Goal: Information Seeking & Learning: Learn about a topic

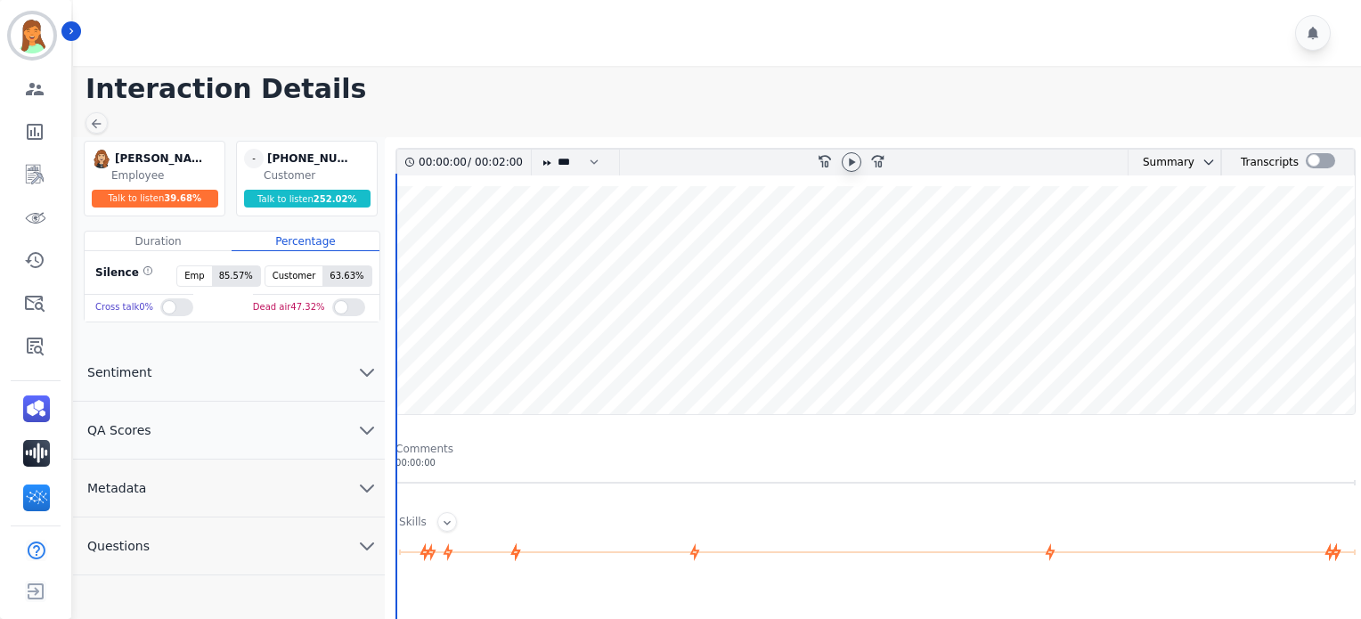
click at [853, 155] on icon at bounding box center [851, 162] width 14 height 14
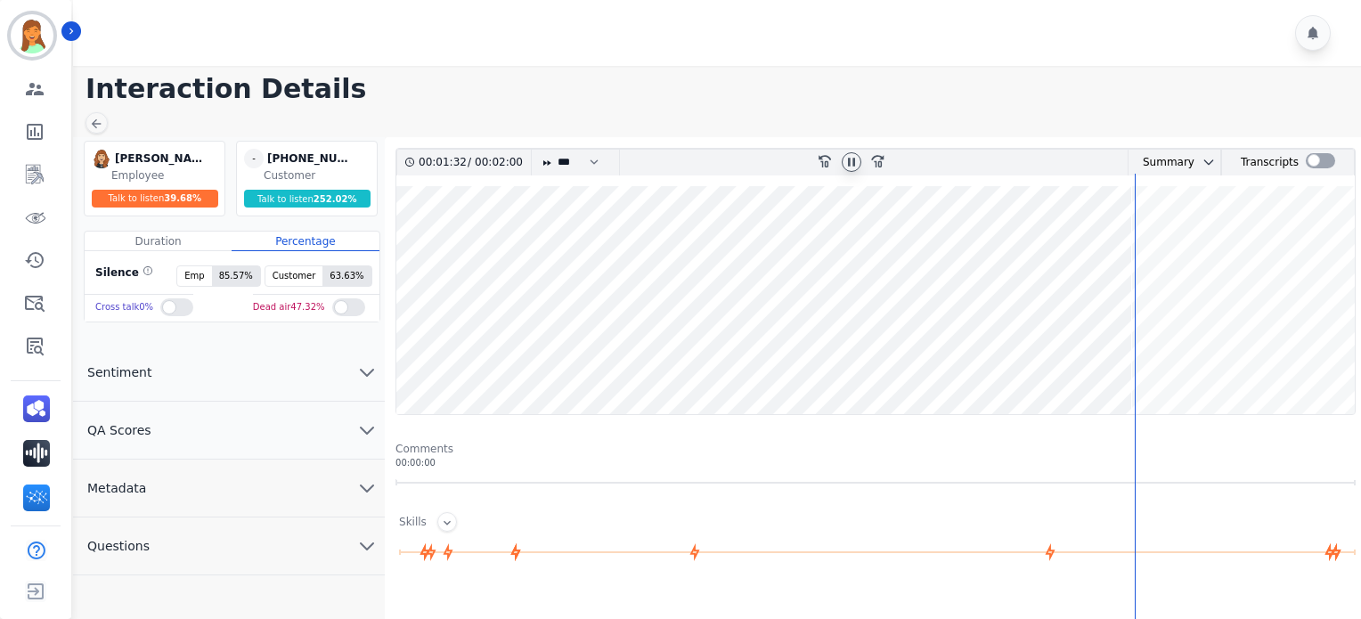
click at [854, 159] on icon at bounding box center [851, 162] width 7 height 8
click at [848, 165] on icon at bounding box center [851, 162] width 14 height 14
click at [249, 483] on button "Metadata" at bounding box center [229, 488] width 312 height 58
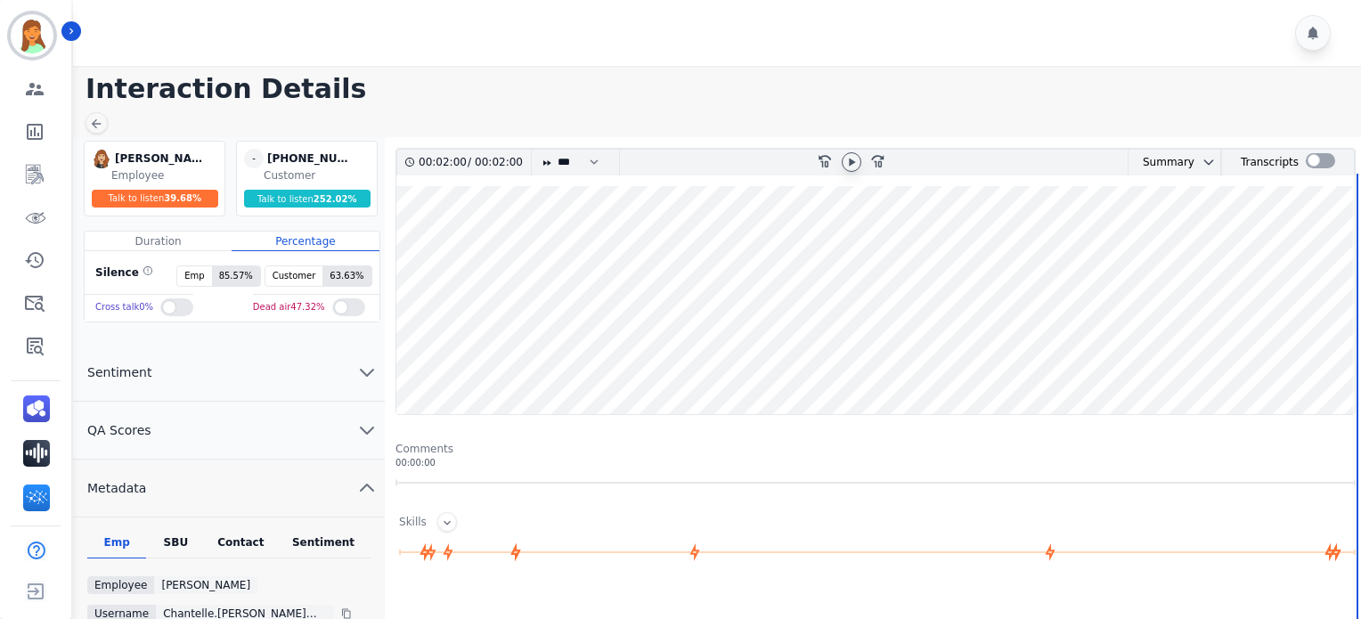
scroll to position [118, 0]
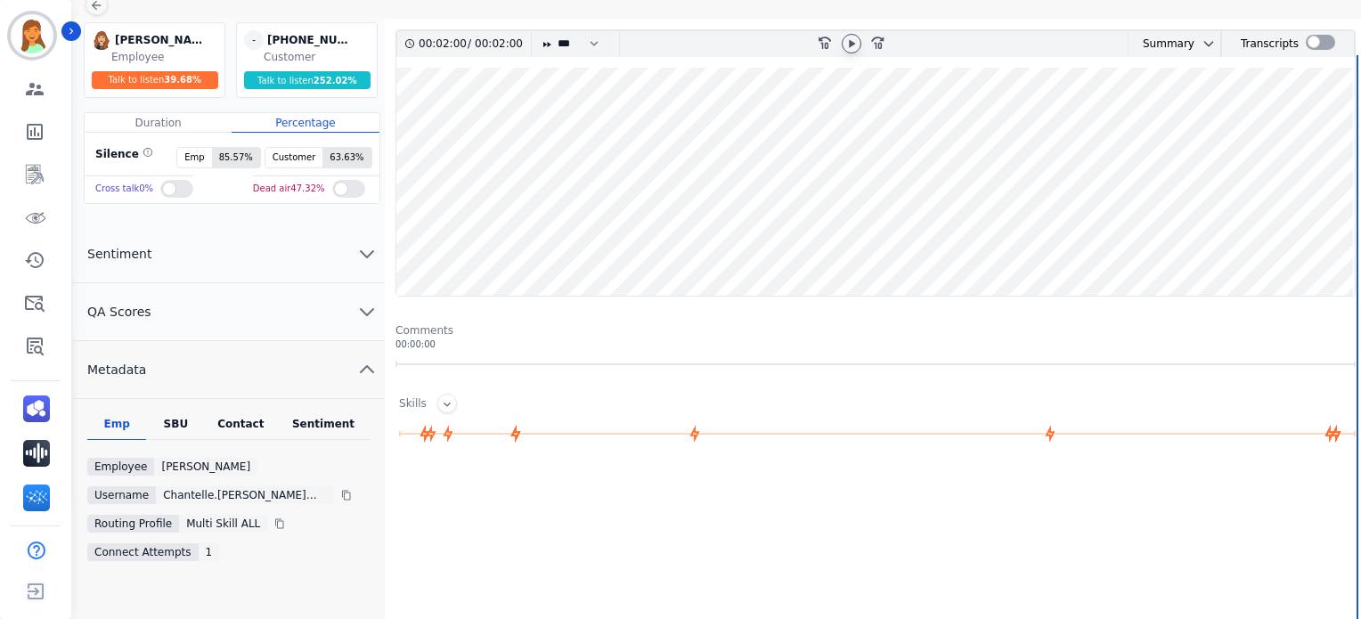
click at [264, 417] on div "Contact" at bounding box center [241, 428] width 71 height 23
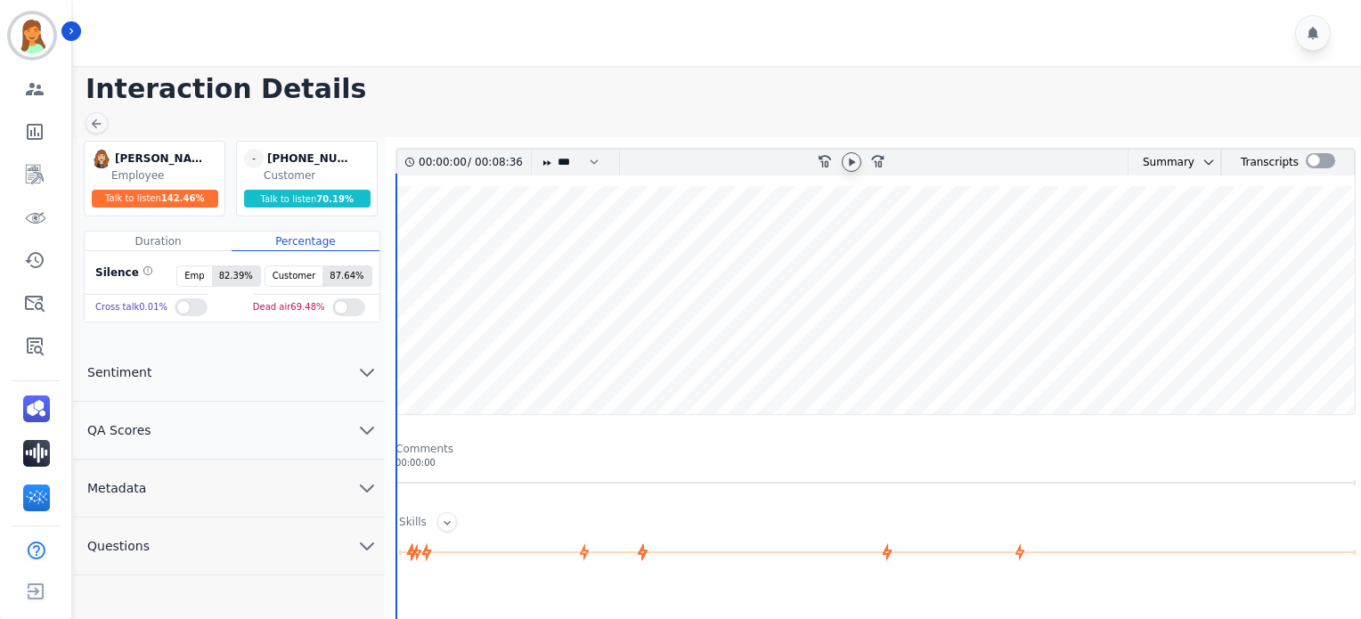
click at [853, 167] on icon at bounding box center [851, 162] width 14 height 14
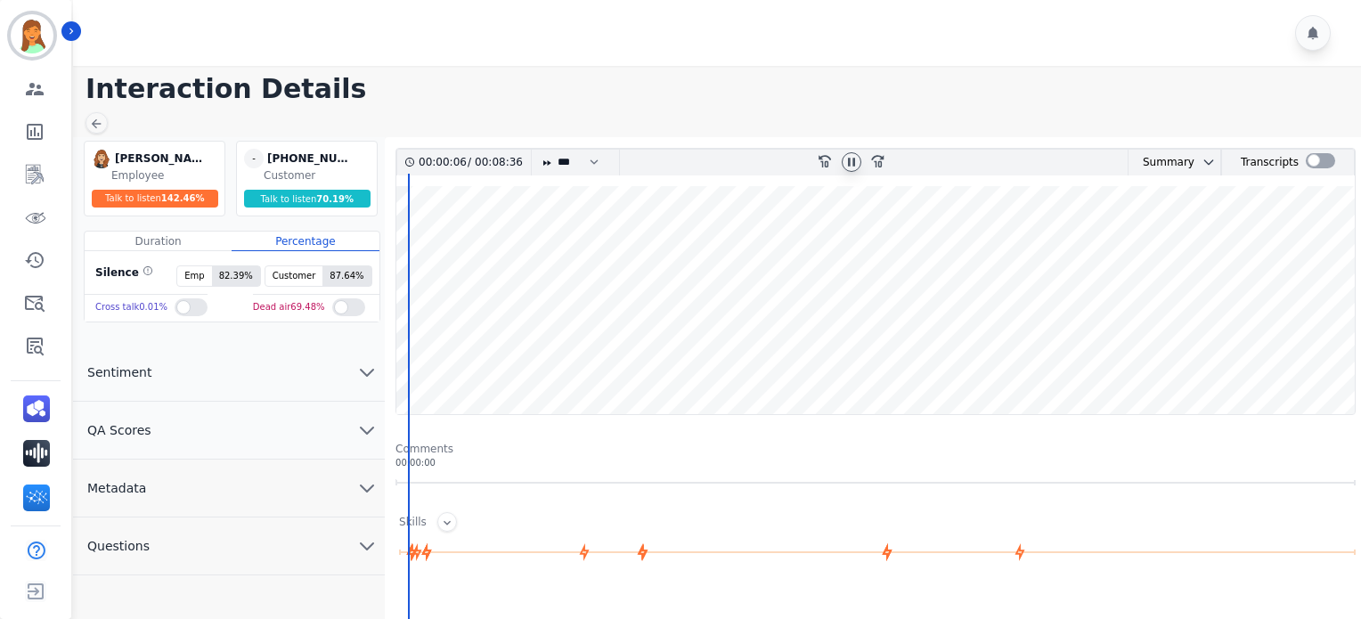
click at [286, 490] on button "Metadata" at bounding box center [229, 488] width 312 height 58
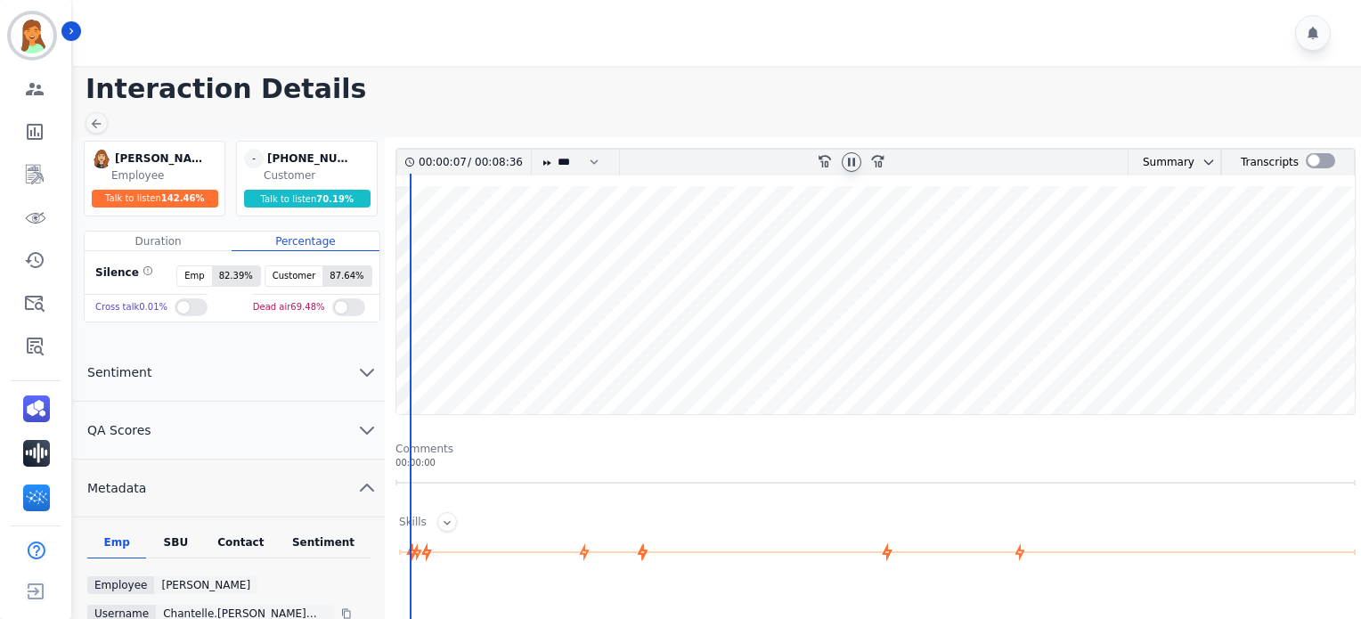
click at [252, 490] on div "Contact" at bounding box center [241, 546] width 71 height 23
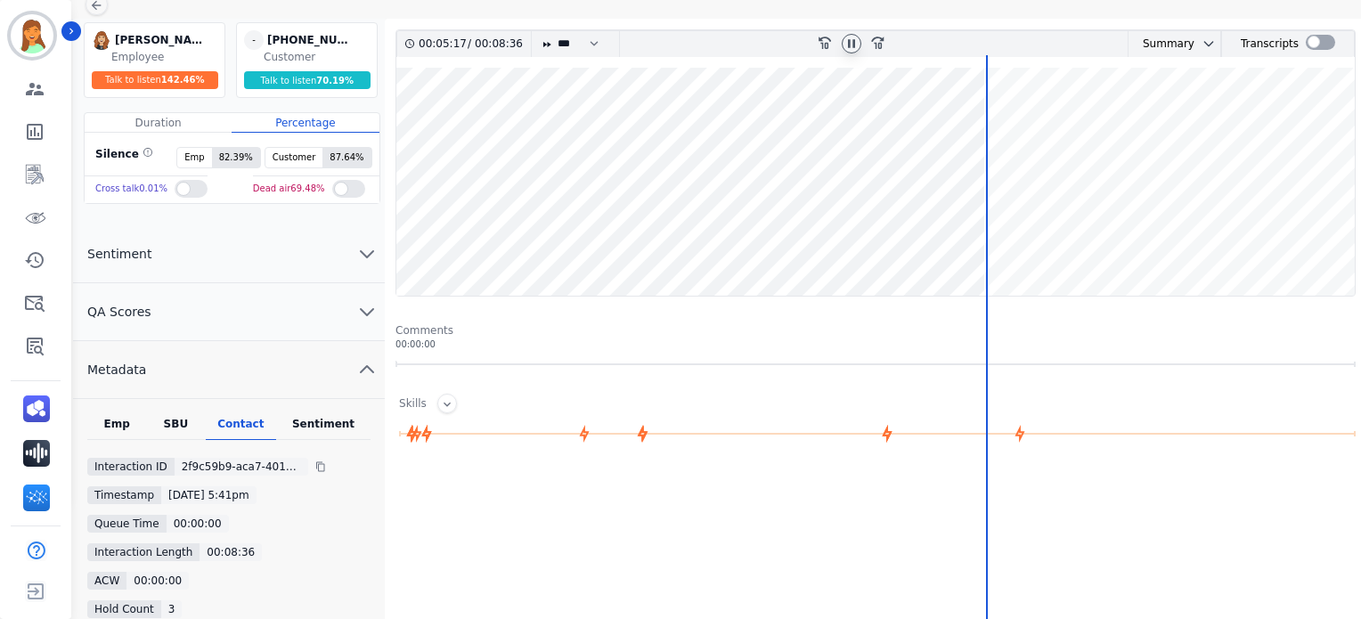
click at [857, 38] on icon at bounding box center [851, 44] width 14 height 14
click at [1020, 246] on wave at bounding box center [875, 182] width 958 height 228
click at [850, 37] on icon at bounding box center [851, 44] width 14 height 14
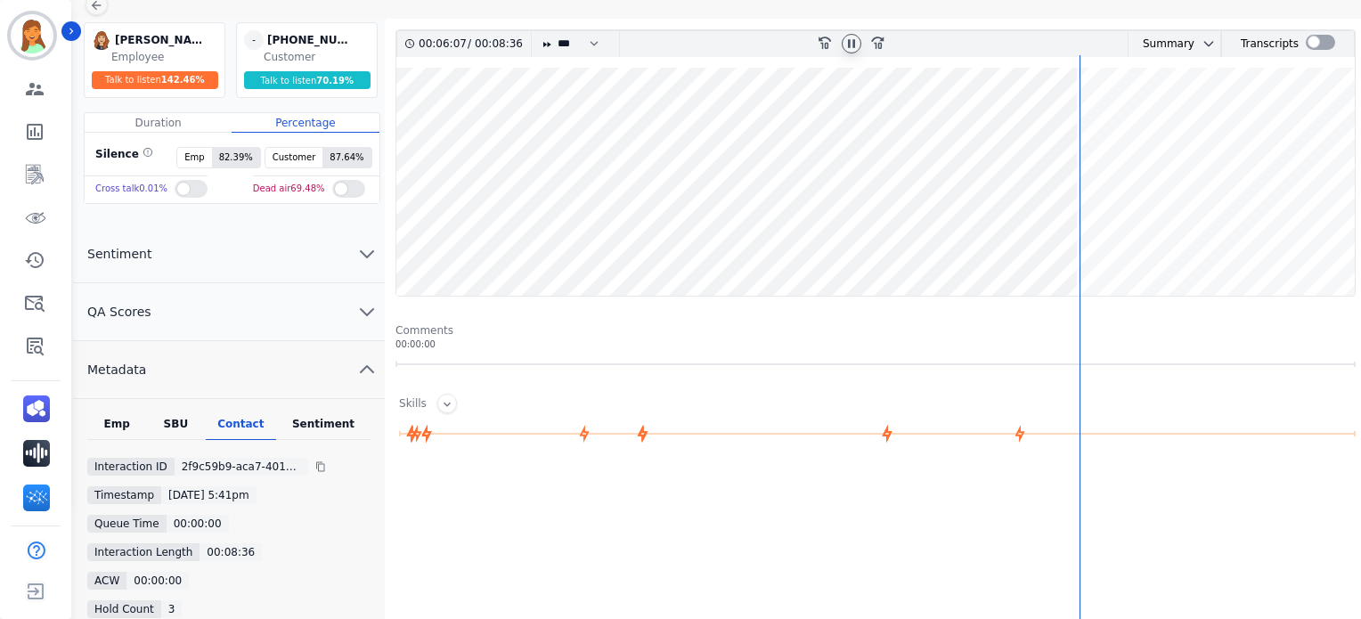
click at [1139, 192] on wave at bounding box center [875, 182] width 958 height 228
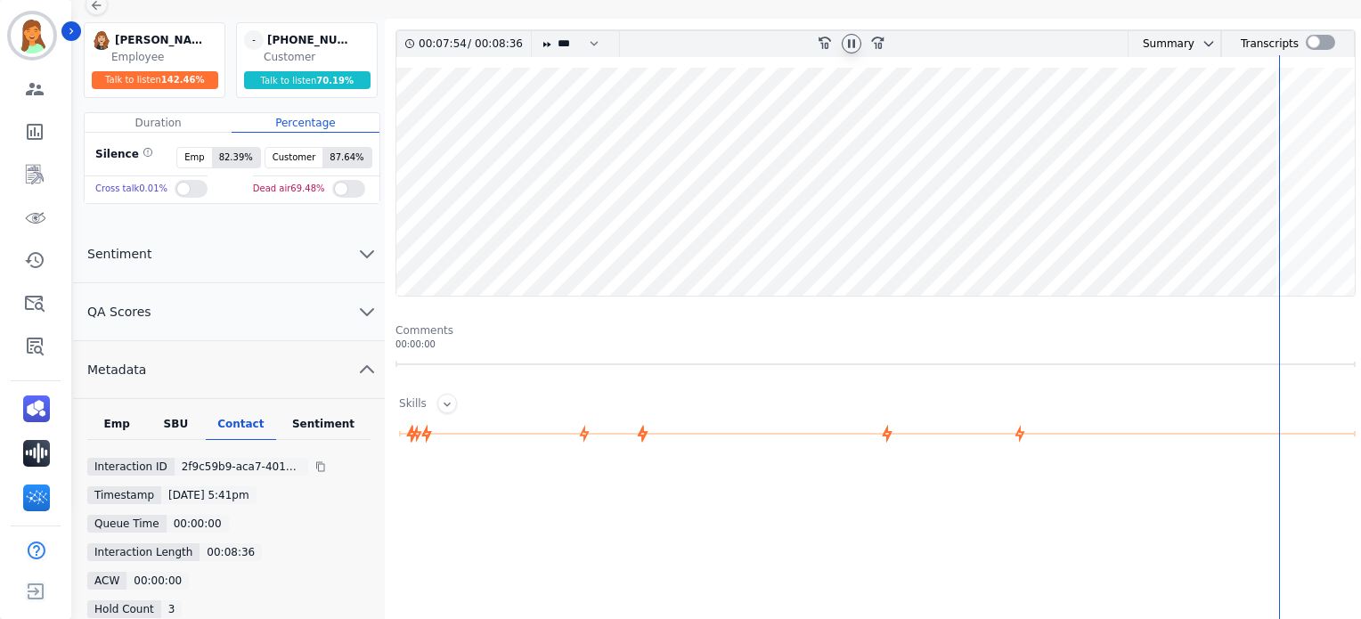
scroll to position [237, 0]
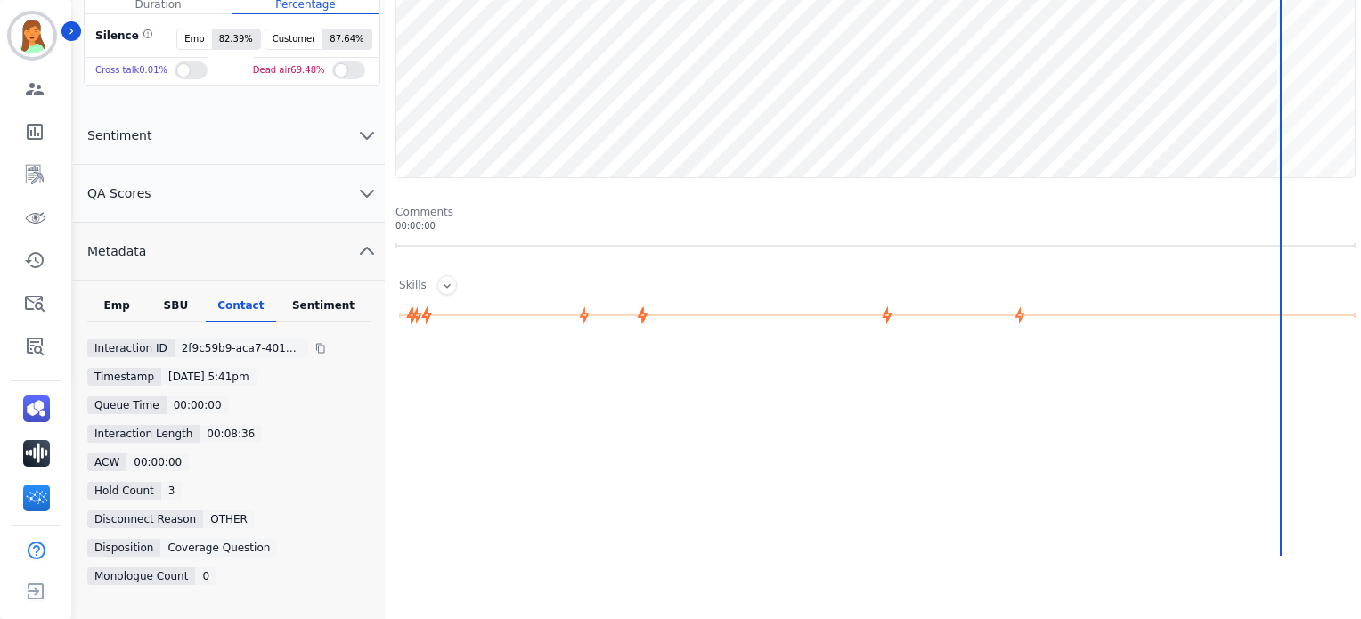
click at [343, 305] on div "Sentiment" at bounding box center [323, 309] width 94 height 23
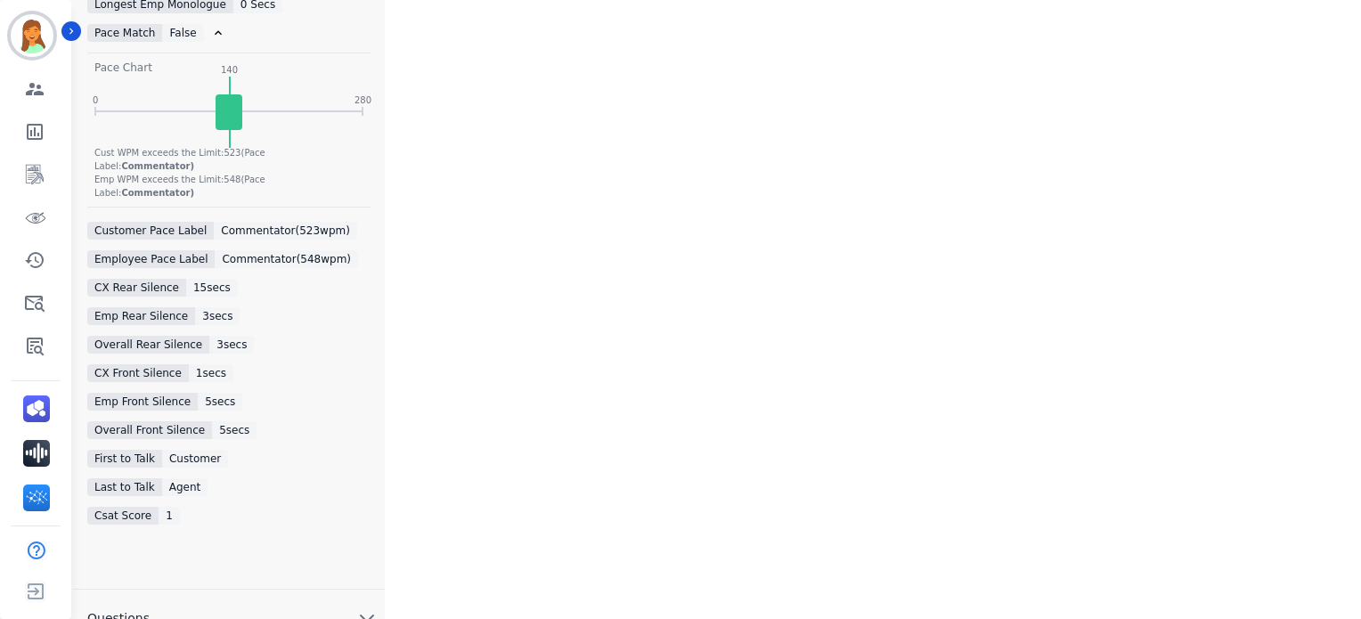
scroll to position [362, 0]
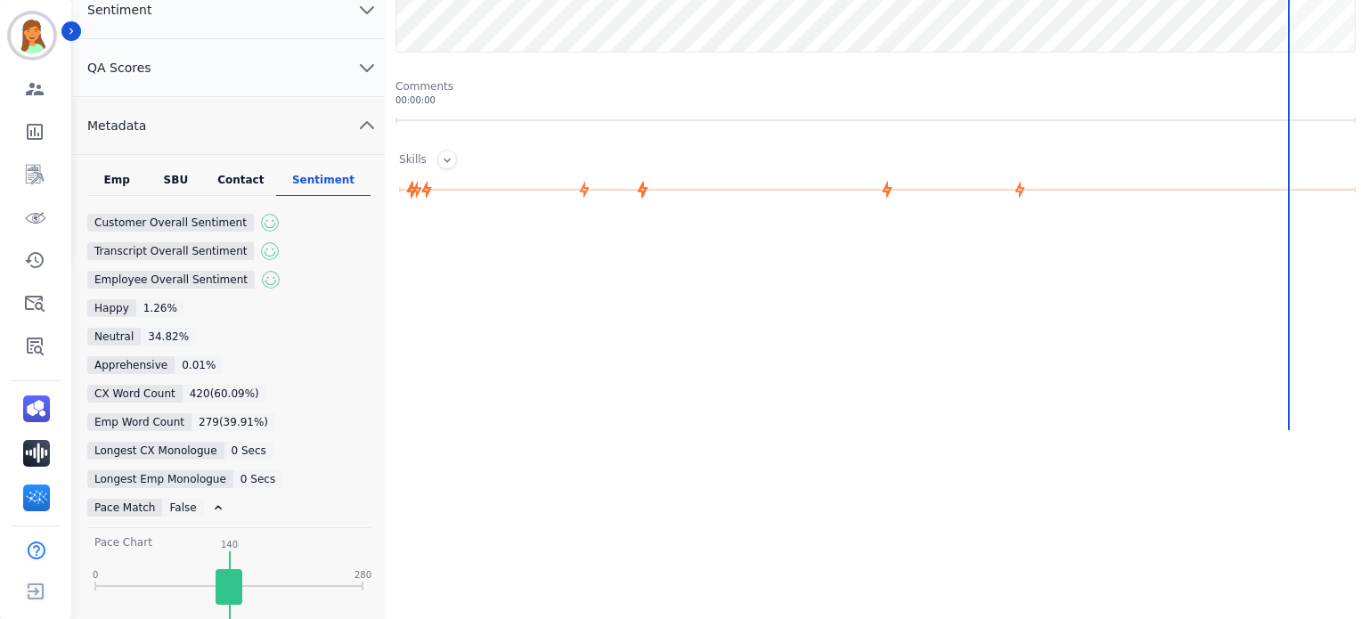
click at [241, 170] on div "Emp SBU Contact Sentiment Customer Overall Sentiment positive positive Transcri…" at bounding box center [229, 609] width 312 height 909
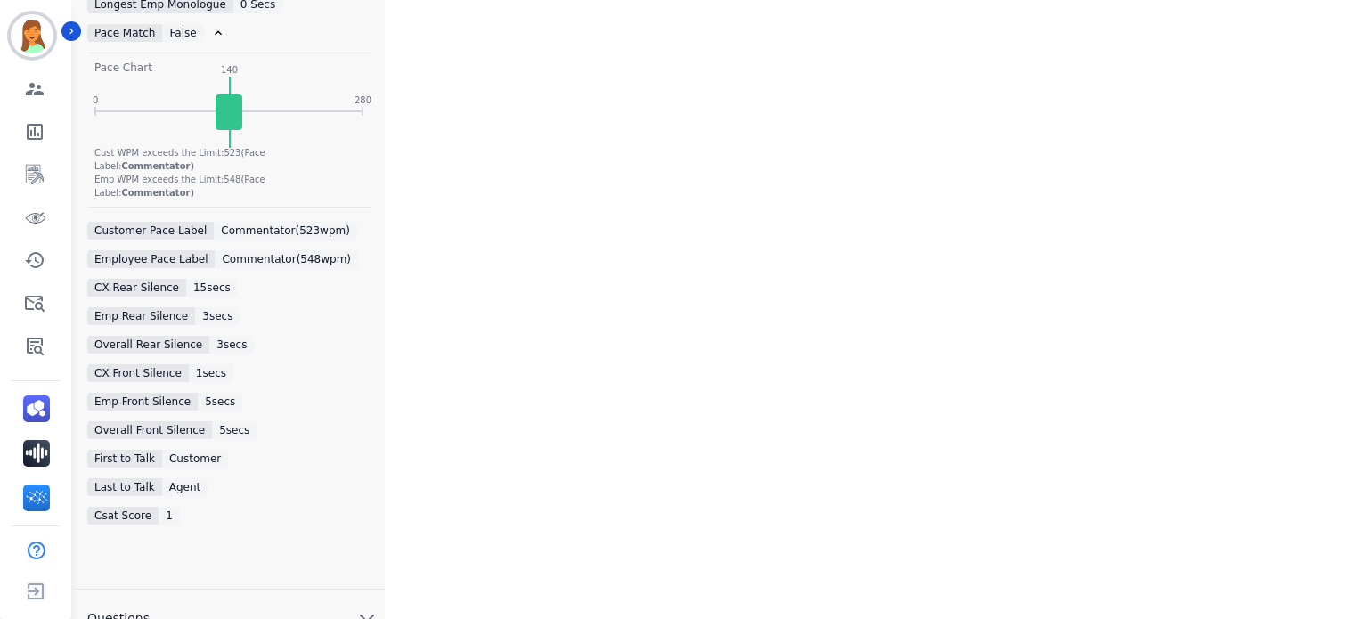
scroll to position [481, 0]
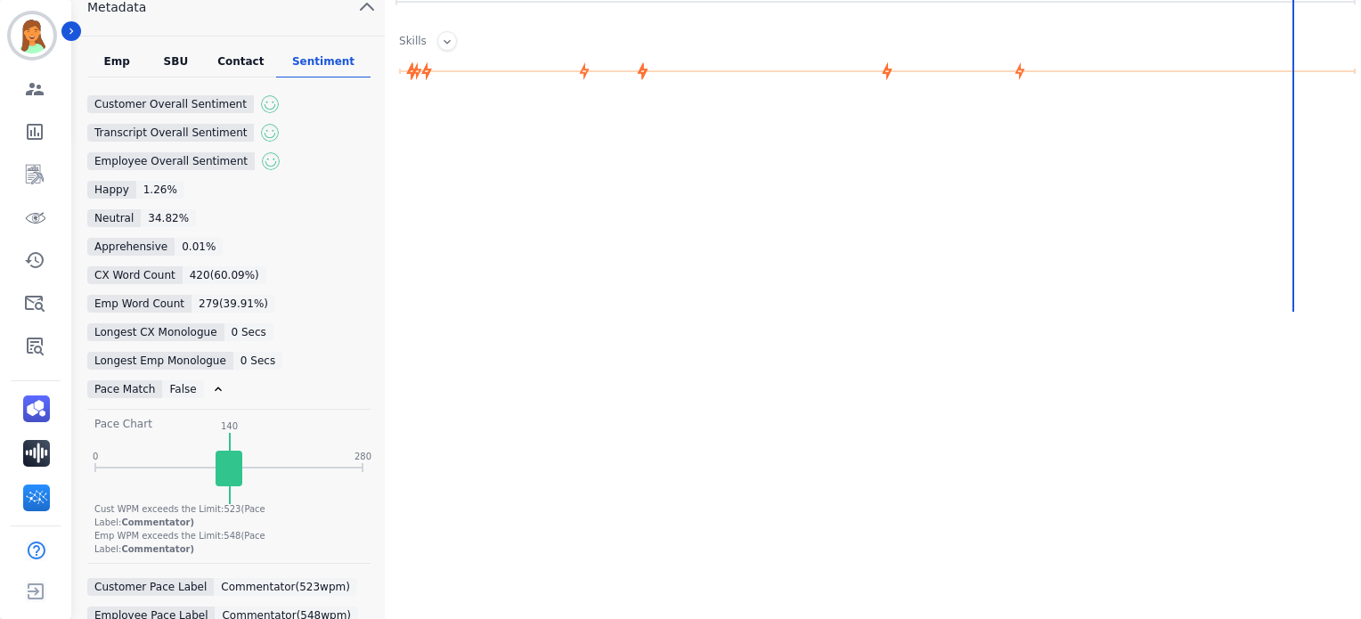
click at [266, 49] on div "Emp SBU Contact Sentiment Customer Overall Sentiment positive positive Transcri…" at bounding box center [229, 491] width 312 height 909
click at [248, 52] on div "Emp SBU Contact Sentiment Customer Overall Sentiment positive positive Transcri…" at bounding box center [229, 491] width 312 height 909
click at [243, 61] on div "Contact" at bounding box center [241, 65] width 71 height 23
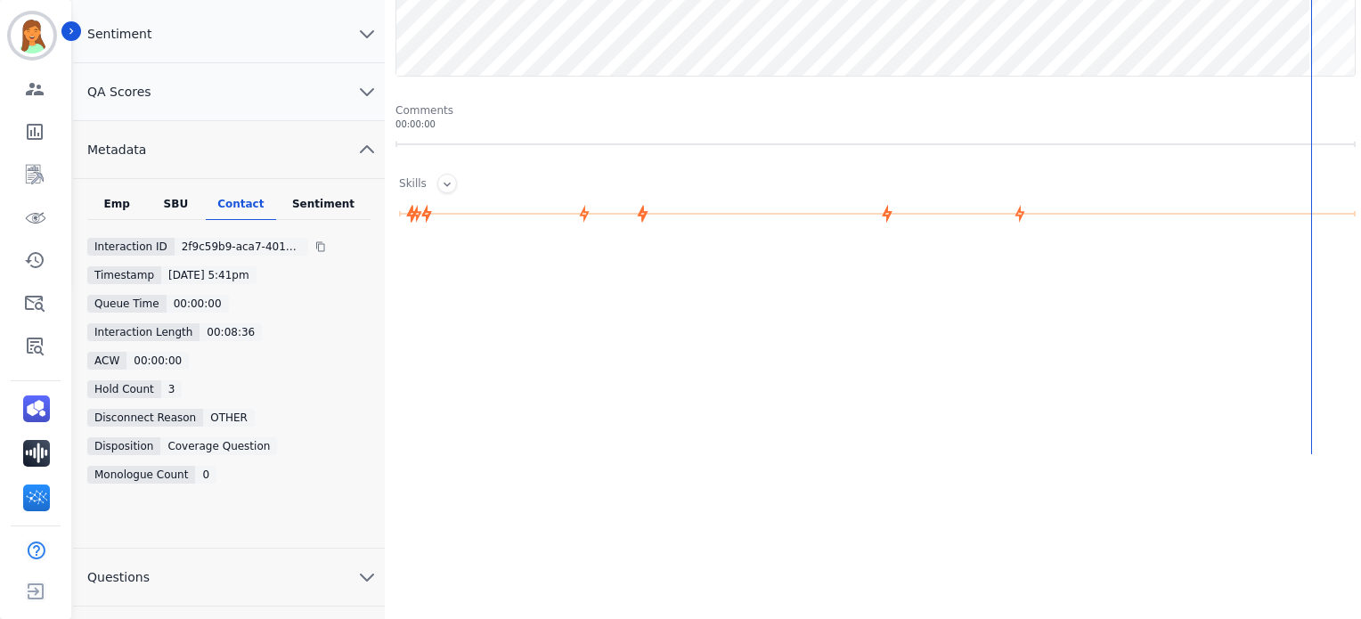
scroll to position [0, 0]
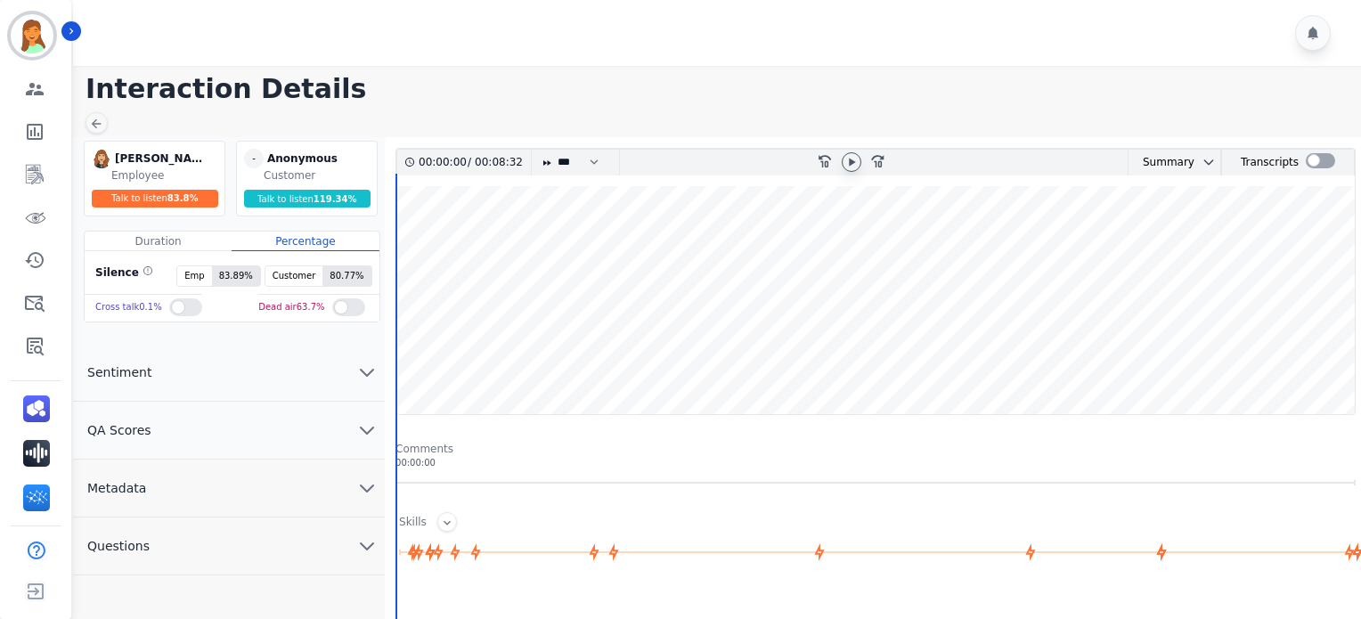
click at [851, 169] on div at bounding box center [852, 162] width 20 height 20
click at [251, 480] on button "Metadata" at bounding box center [229, 488] width 312 height 58
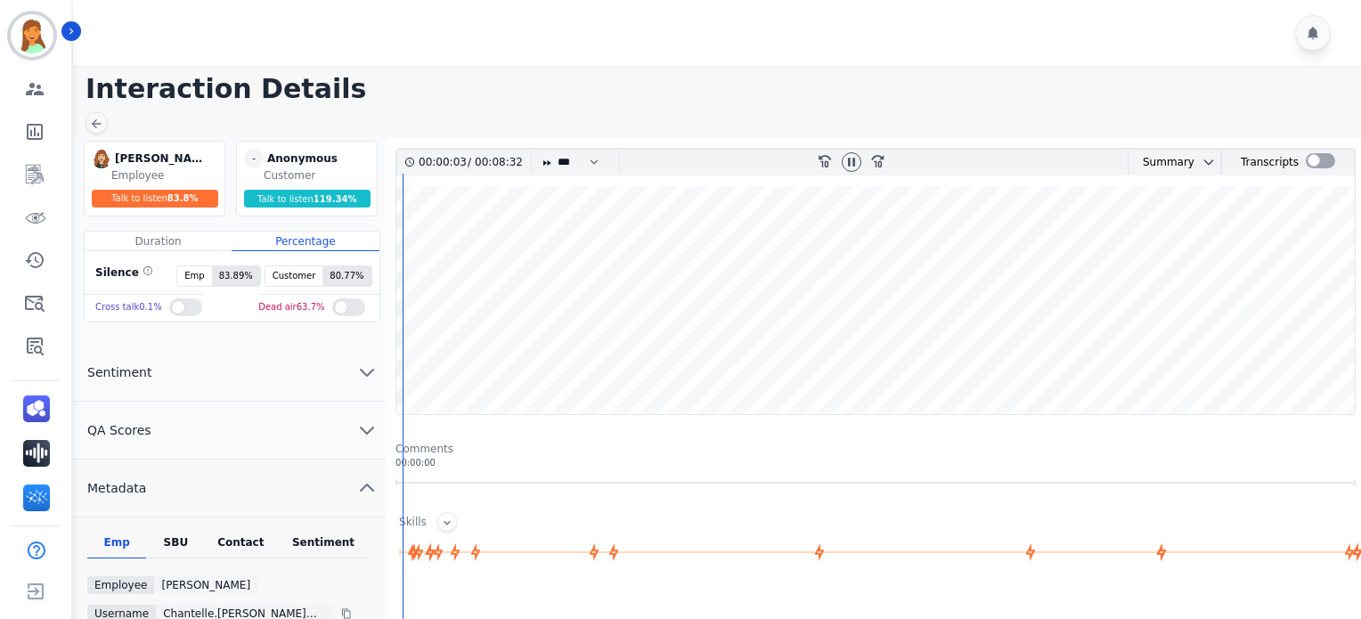
click at [251, 525] on div "Emp SBU Contact Sentiment Employee Chantelle Mapp Username chantelle.mapp@eccog…" at bounding box center [229, 630] width 312 height 227
click at [247, 536] on div "Contact" at bounding box center [241, 546] width 71 height 23
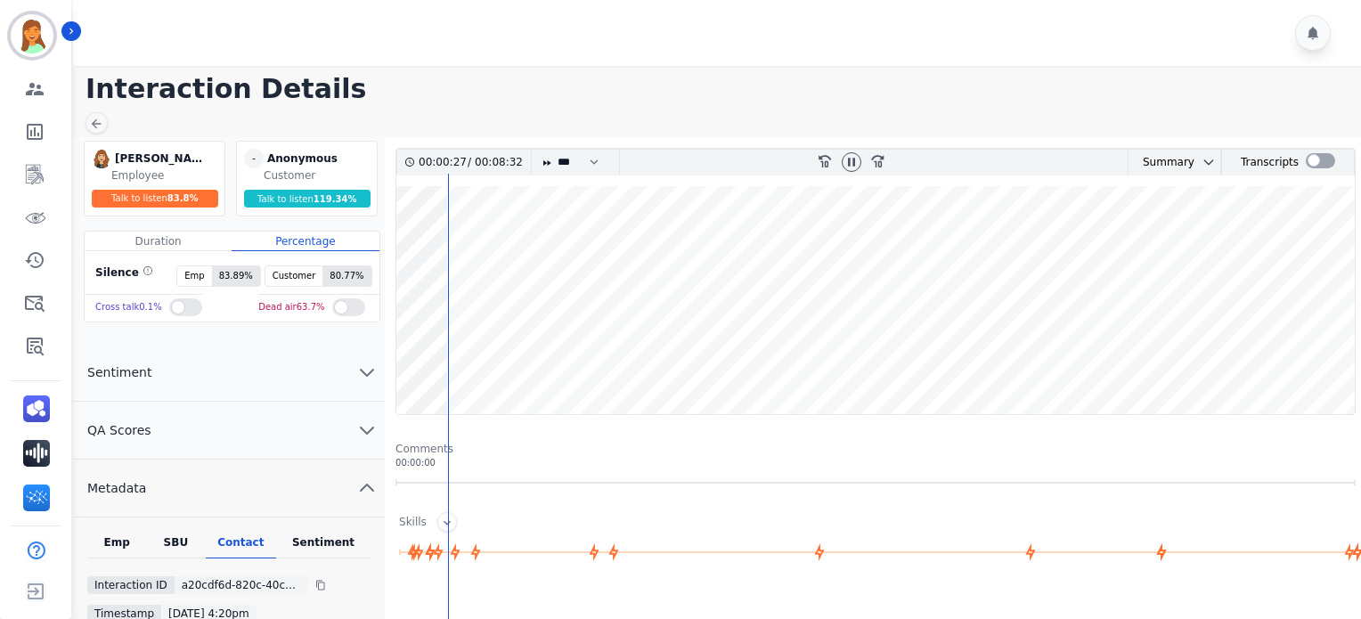
scroll to position [118, 0]
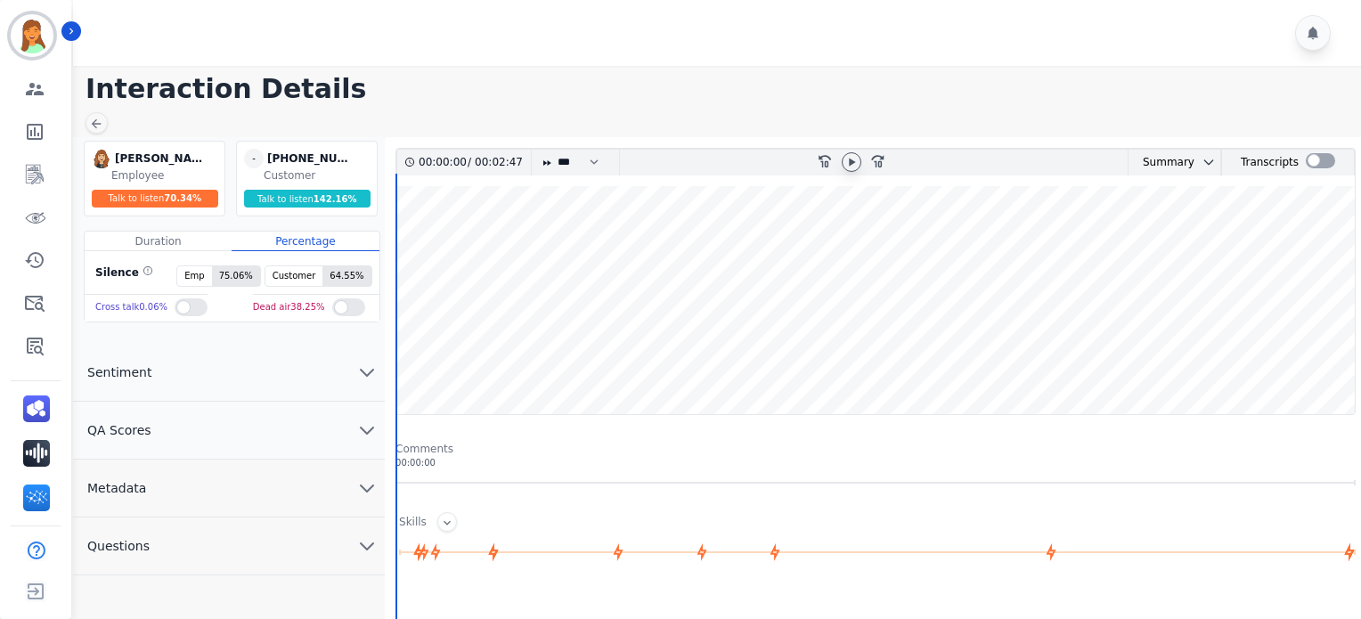
click at [858, 159] on div at bounding box center [852, 162] width 20 height 20
click at [295, 531] on button "Questions" at bounding box center [229, 546] width 312 height 58
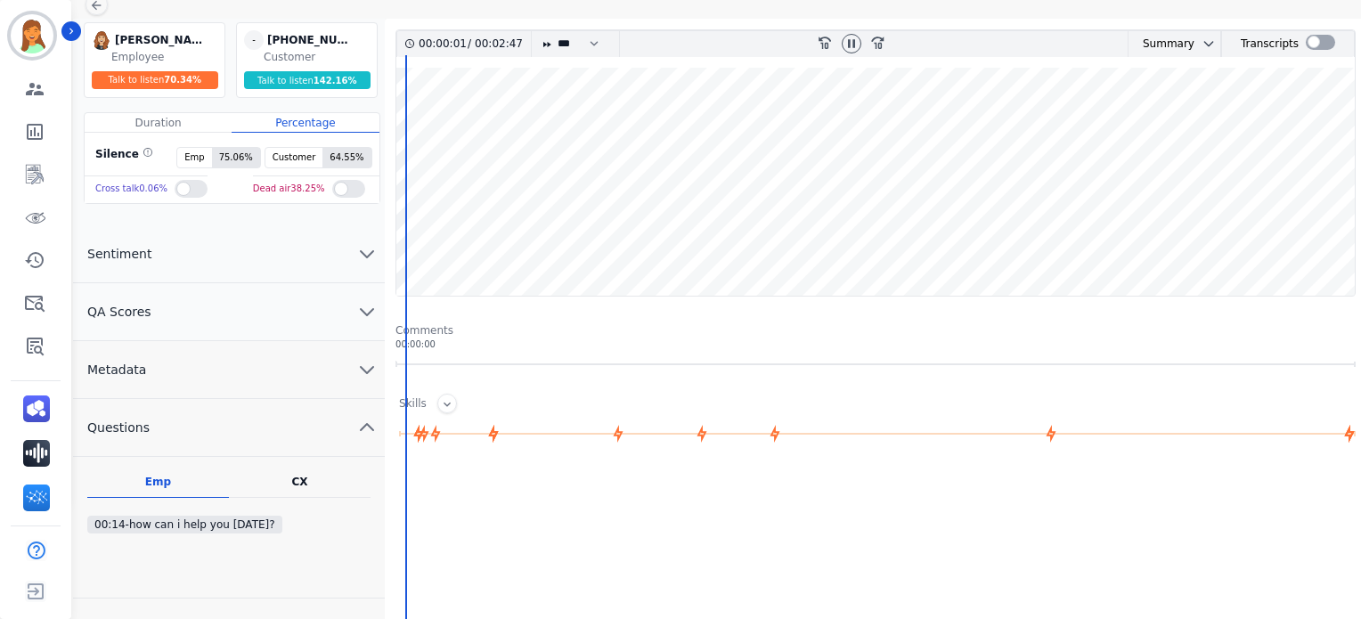
click at [310, 352] on button "Metadata" at bounding box center [229, 370] width 312 height 58
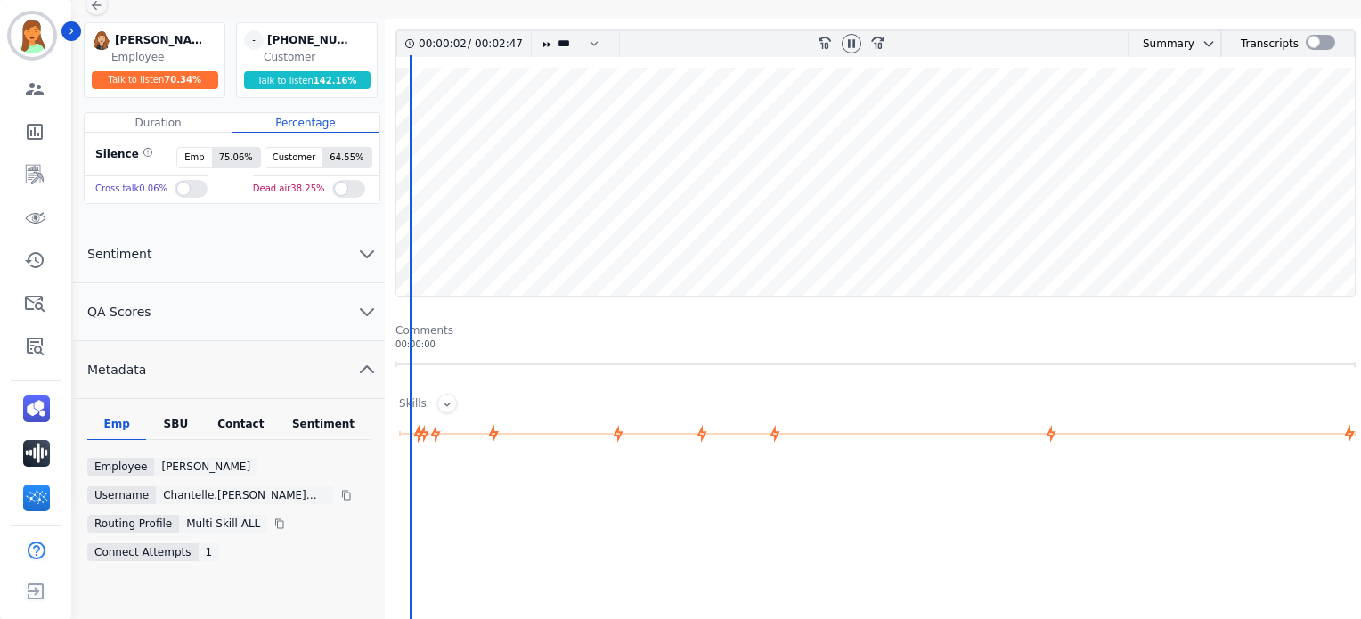
click at [246, 425] on div "Contact" at bounding box center [241, 428] width 71 height 23
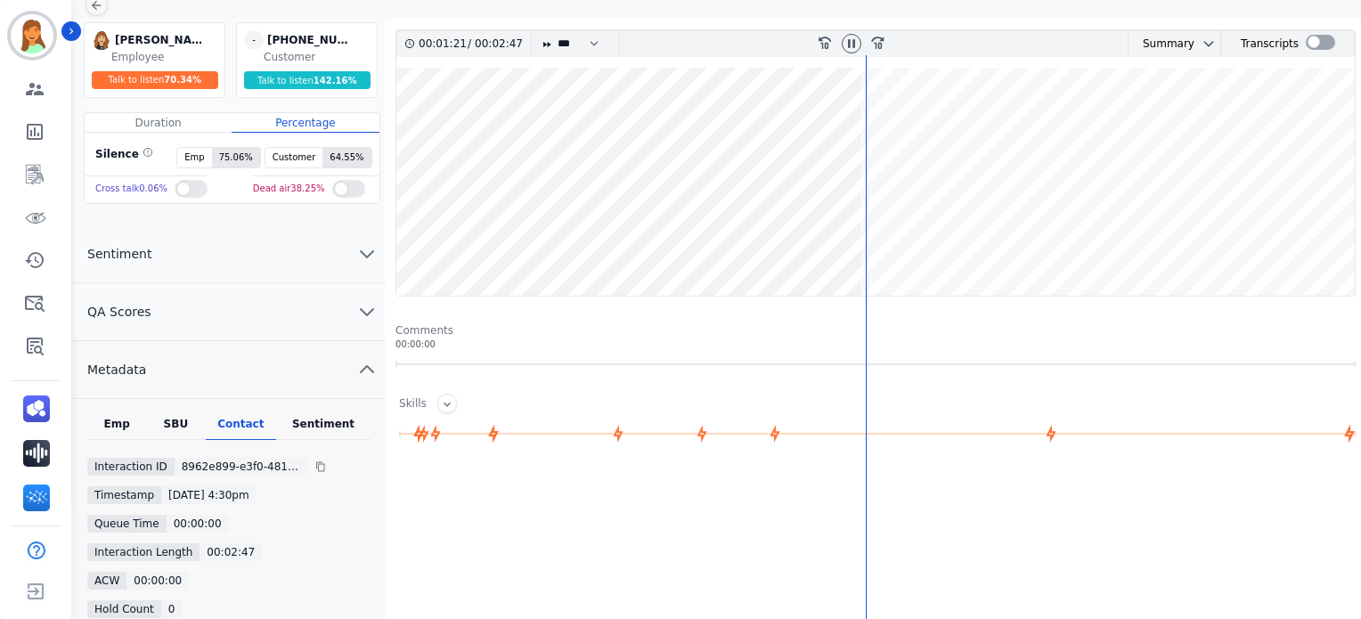
drag, startPoint x: 851, startPoint y: 45, endPoint x: 811, endPoint y: 28, distance: 43.9
click at [851, 45] on icon at bounding box center [851, 44] width 14 height 14
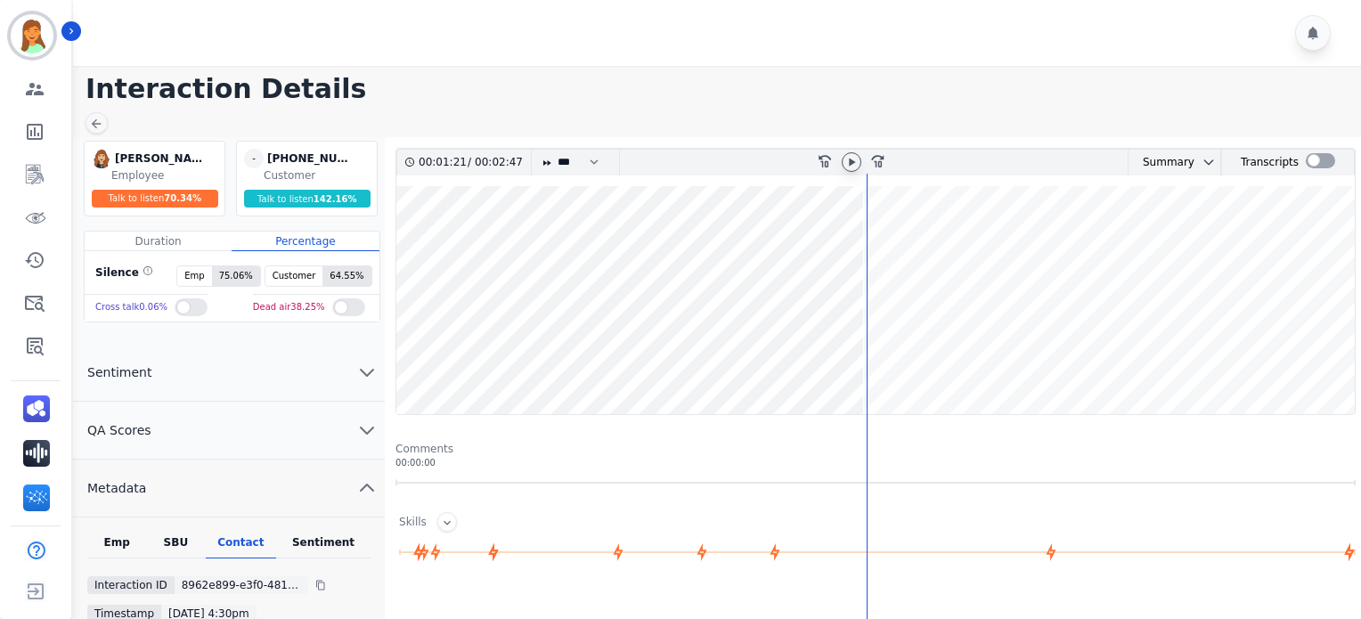
click at [850, 163] on icon at bounding box center [852, 162] width 6 height 8
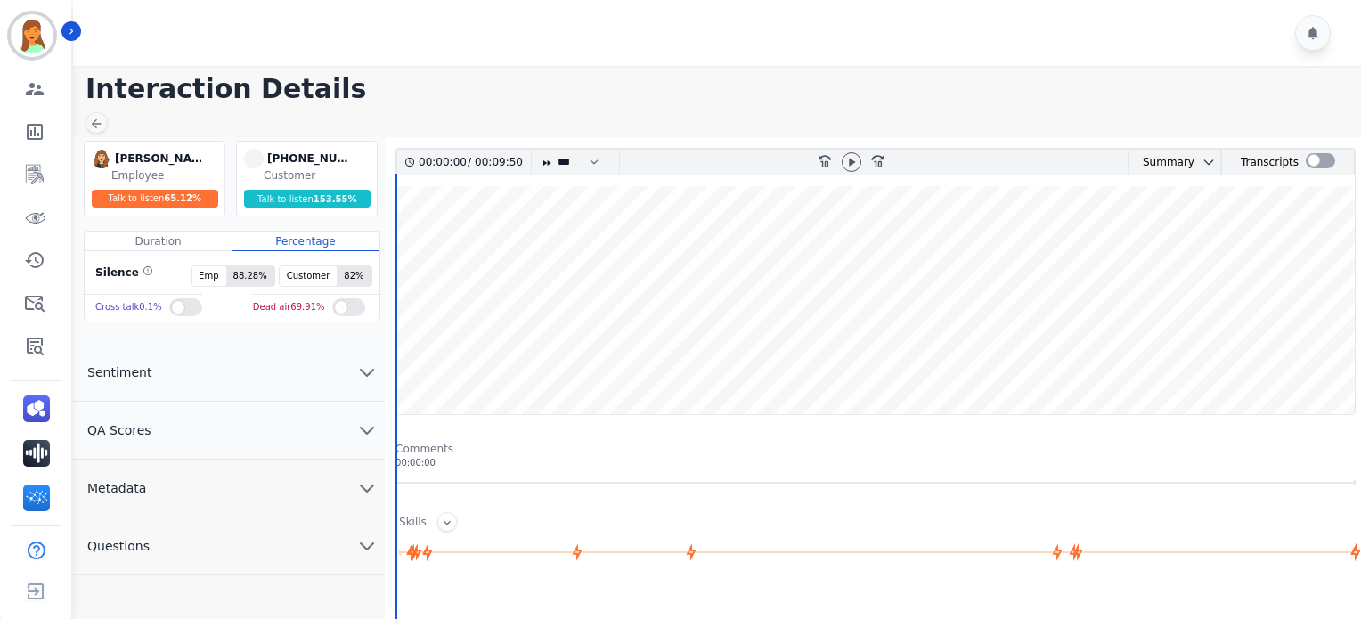
click at [253, 490] on button "Metadata" at bounding box center [229, 488] width 312 height 58
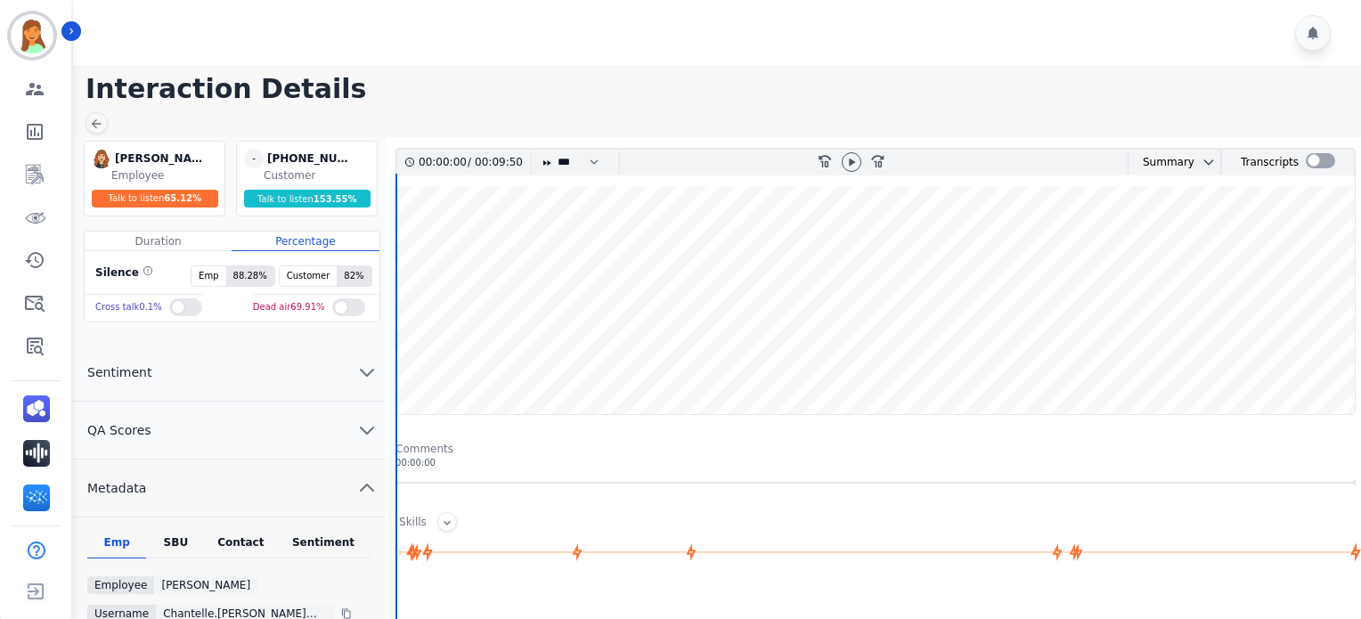
scroll to position [118, 0]
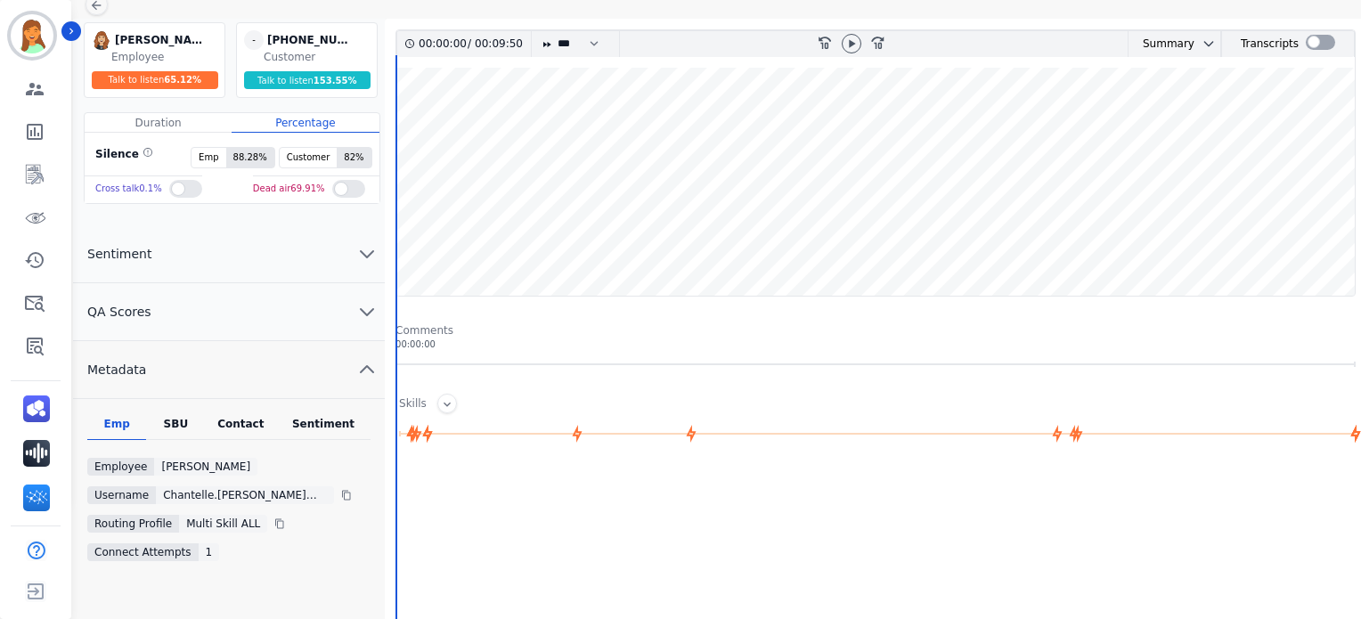
click at [236, 423] on div "Contact" at bounding box center [241, 428] width 71 height 23
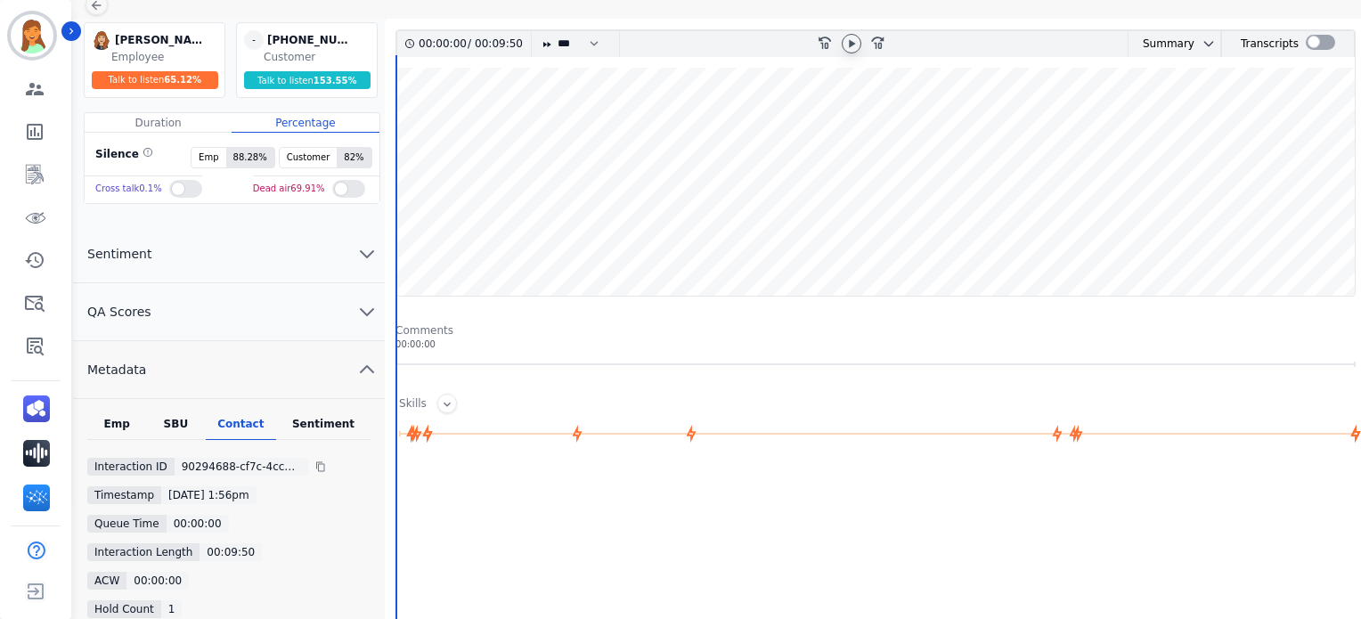
click at [853, 44] on icon at bounding box center [851, 44] width 14 height 14
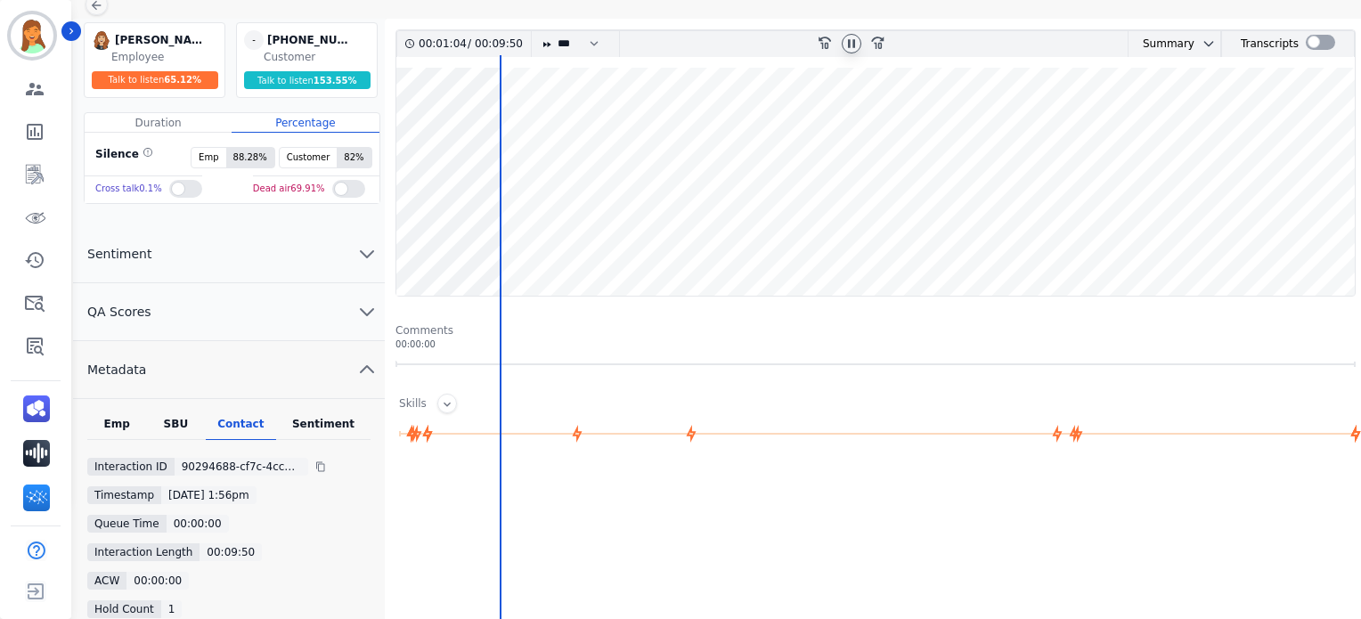
click at [844, 42] on icon at bounding box center [851, 44] width 14 height 14
click at [854, 39] on icon at bounding box center [851, 44] width 14 height 14
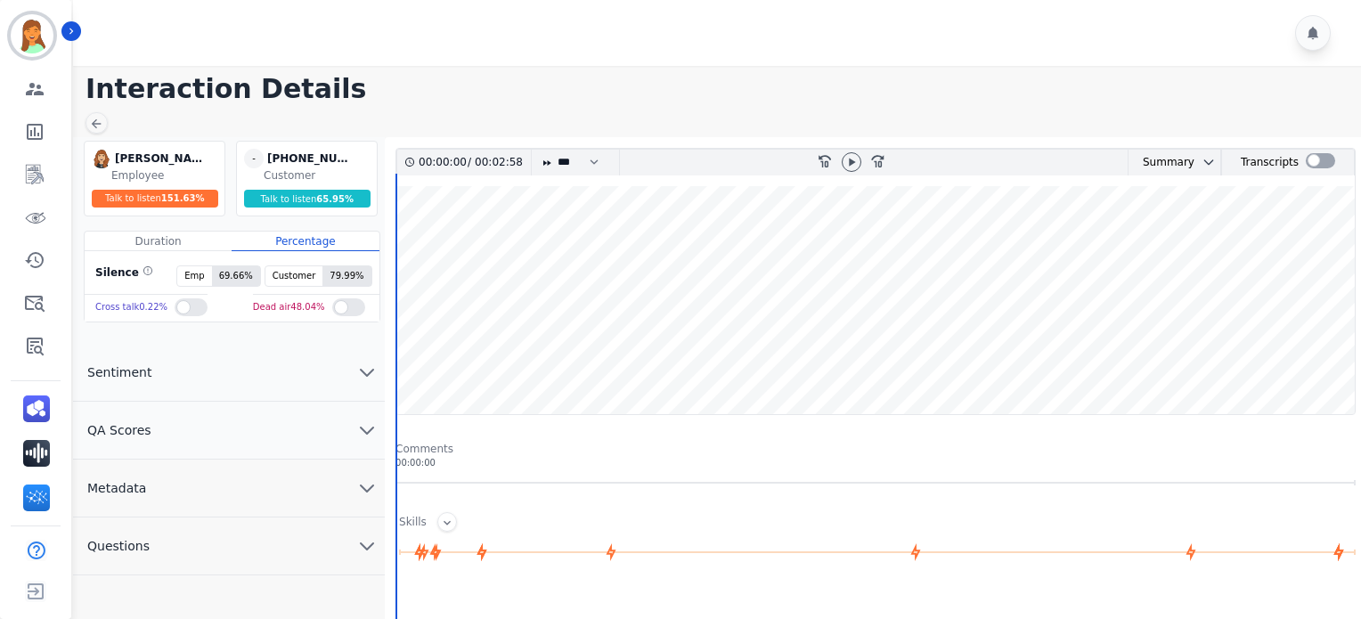
click at [313, 533] on button "Questions" at bounding box center [229, 546] width 312 height 58
click at [301, 488] on button "Metadata" at bounding box center [229, 488] width 312 height 58
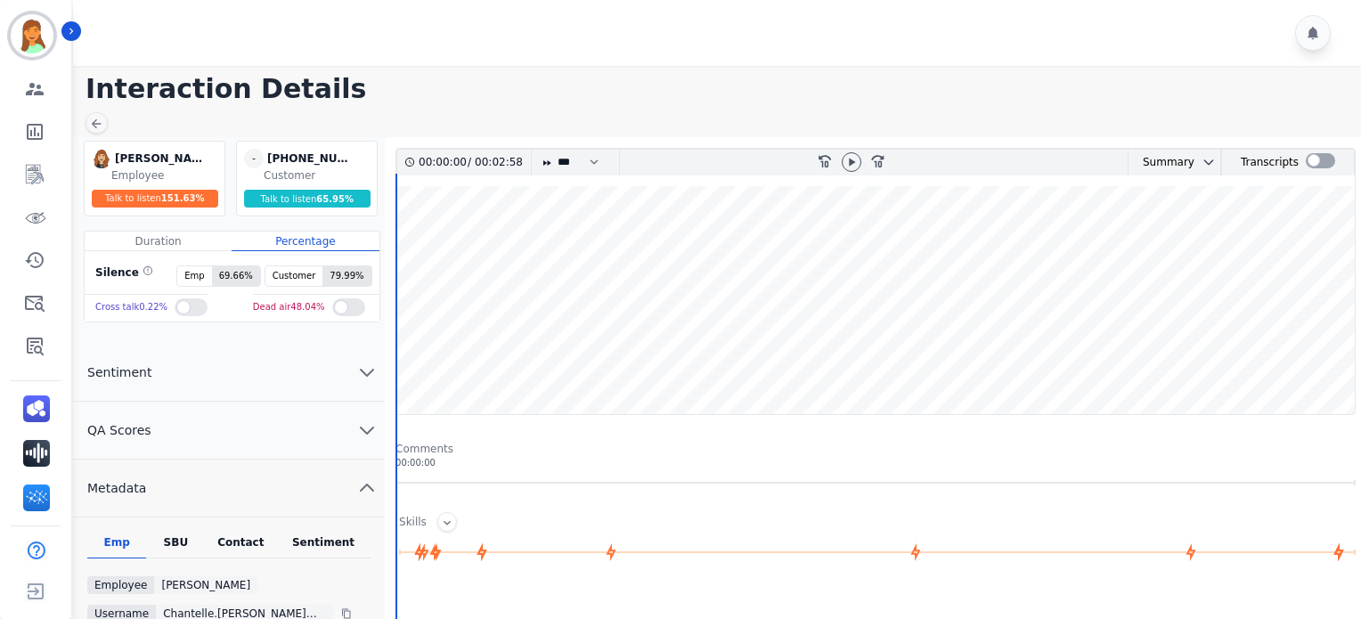
click at [248, 537] on div "Contact" at bounding box center [241, 546] width 71 height 23
click at [846, 151] on div at bounding box center [851, 163] width 27 height 26
click at [848, 156] on icon at bounding box center [851, 162] width 14 height 14
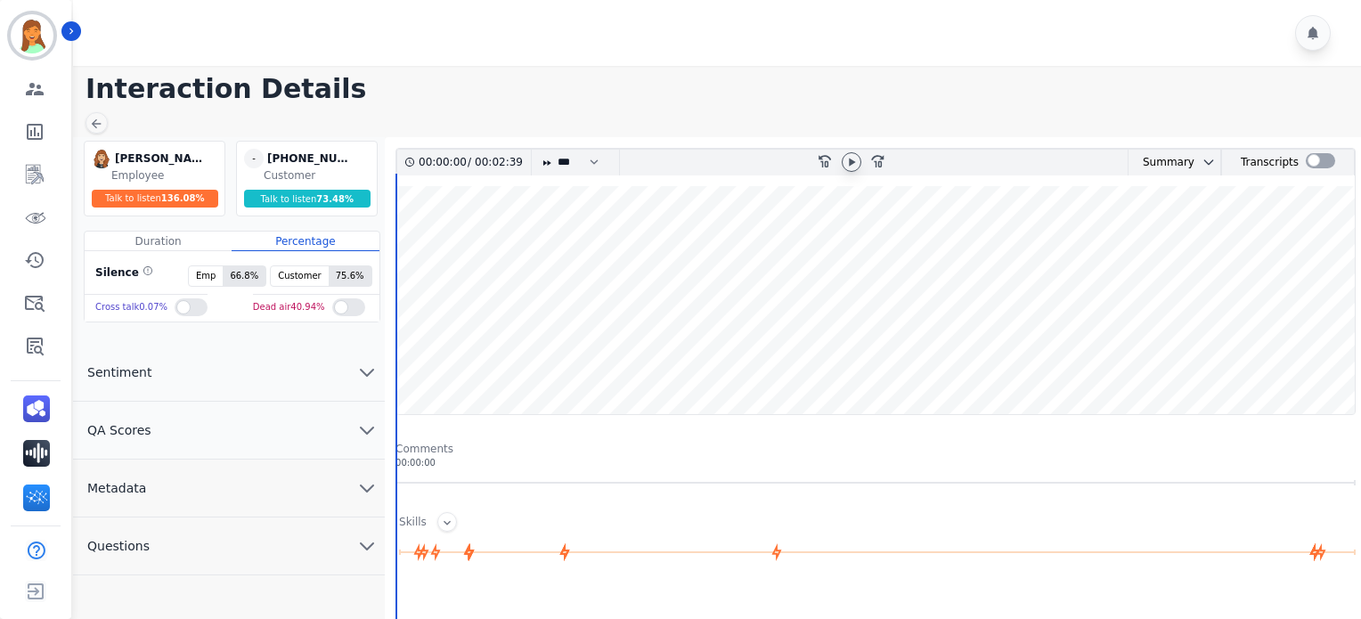
click at [855, 162] on icon at bounding box center [851, 162] width 14 height 14
click at [306, 482] on button "Metadata" at bounding box center [229, 488] width 312 height 58
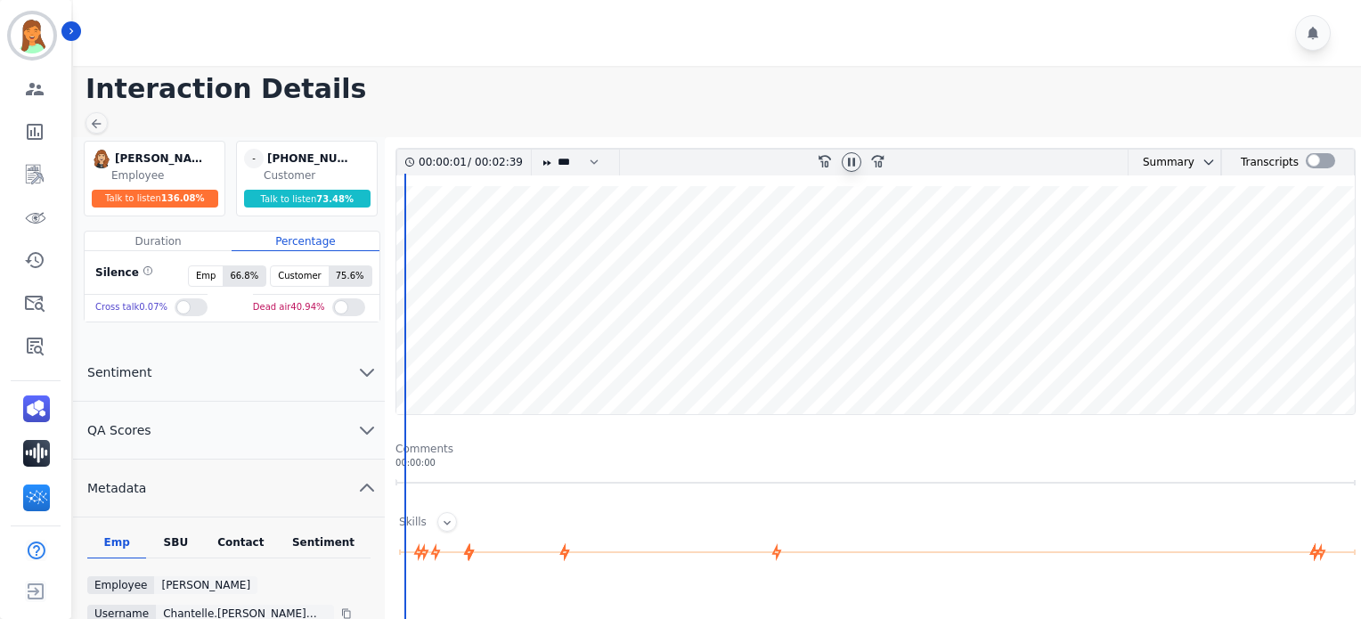
click at [242, 543] on div "Contact" at bounding box center [241, 546] width 71 height 23
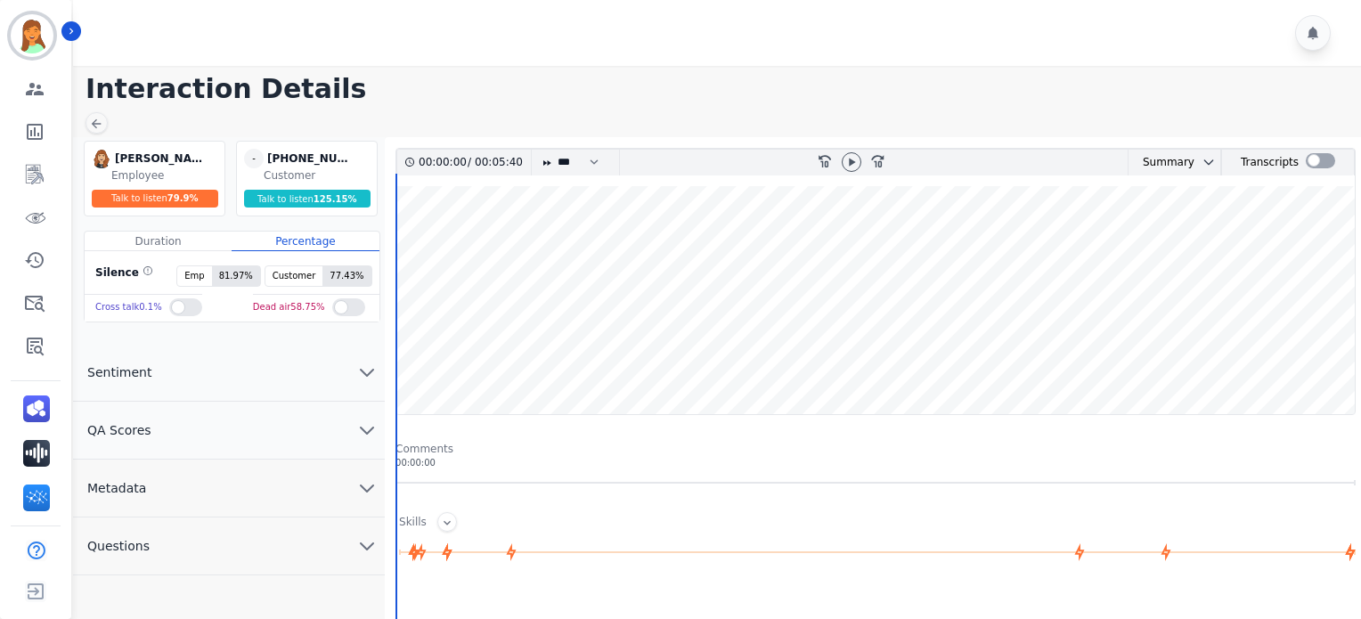
click at [303, 485] on button "Metadata" at bounding box center [229, 488] width 312 height 58
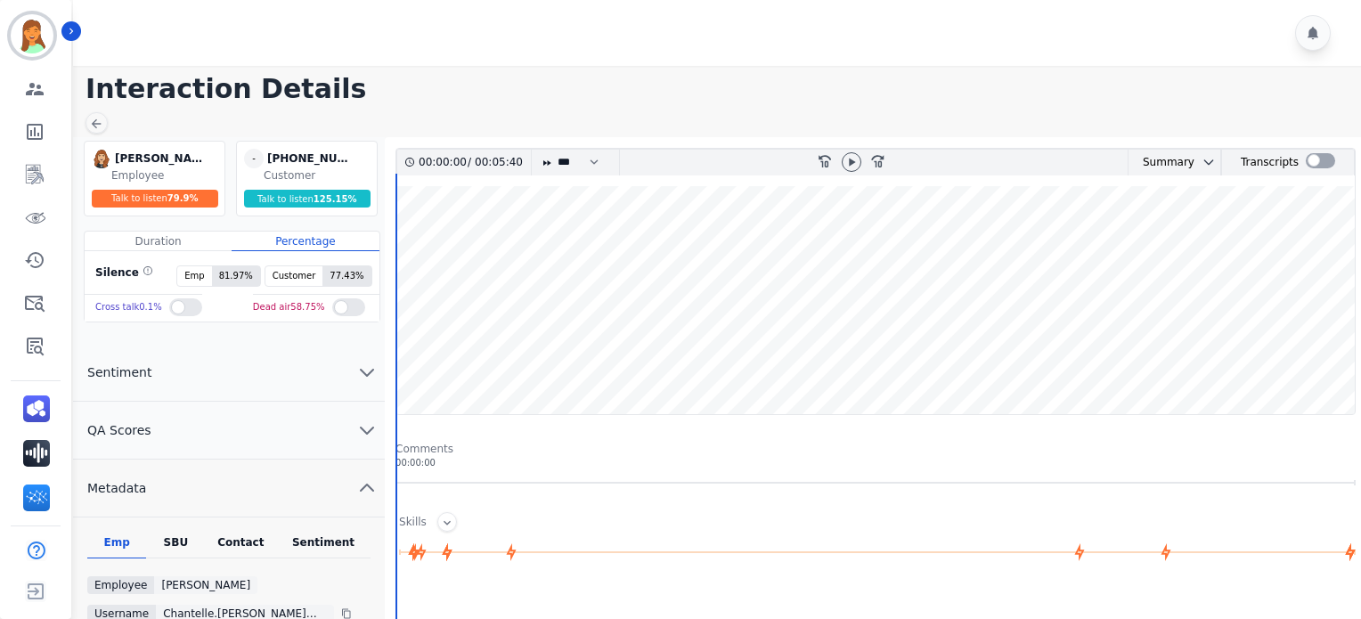
scroll to position [118, 0]
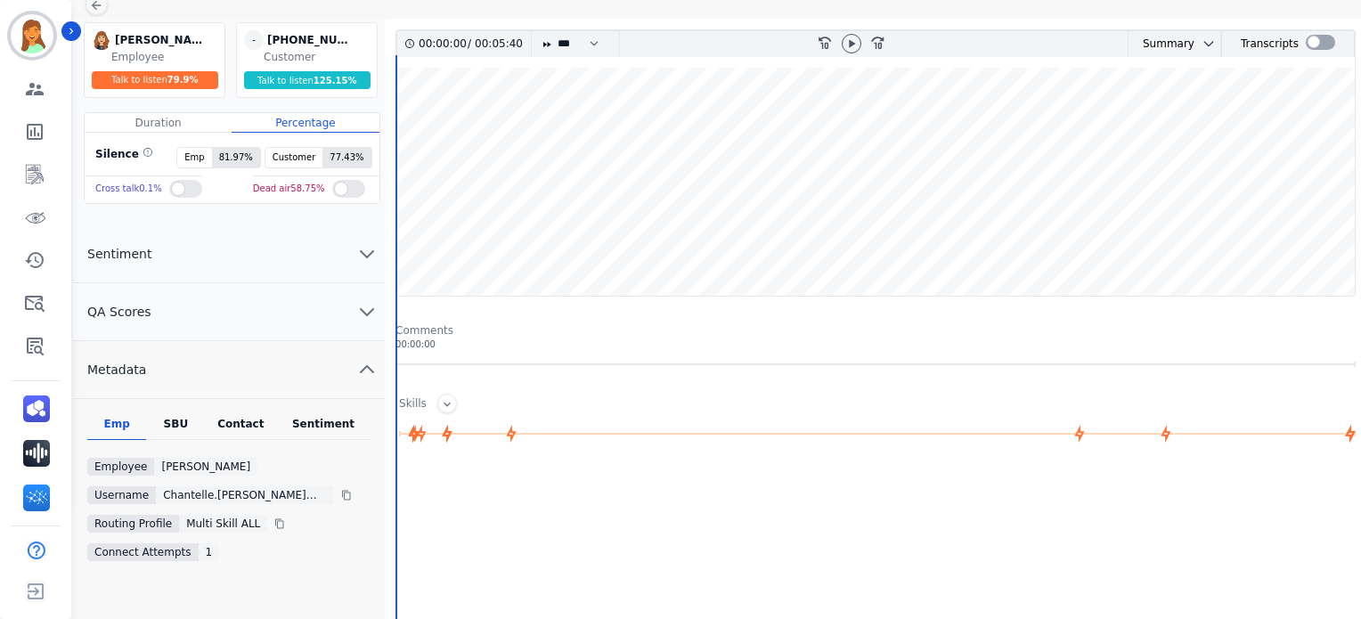
click at [247, 409] on div "Emp SBU Contact Sentiment Employee Chantelle Mapp Username chantelle.mapp@eccog…" at bounding box center [229, 512] width 312 height 227
click at [247, 422] on div "Contact" at bounding box center [241, 428] width 71 height 23
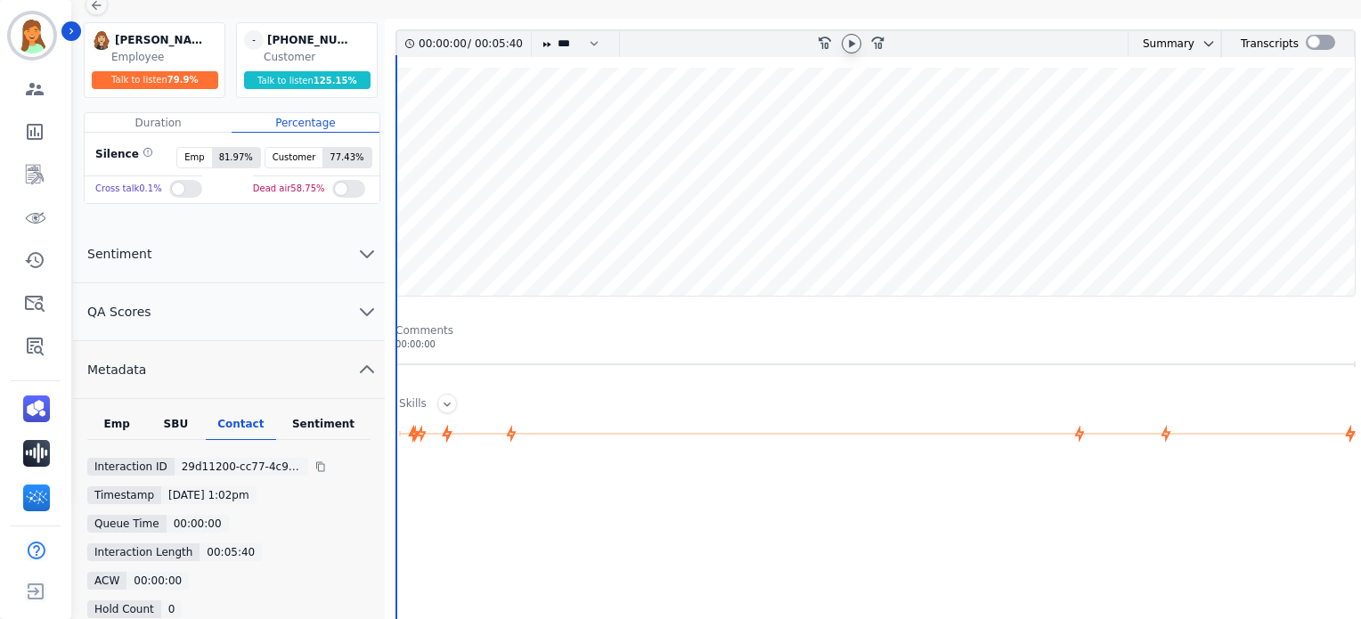
click at [842, 44] on div at bounding box center [852, 44] width 20 height 20
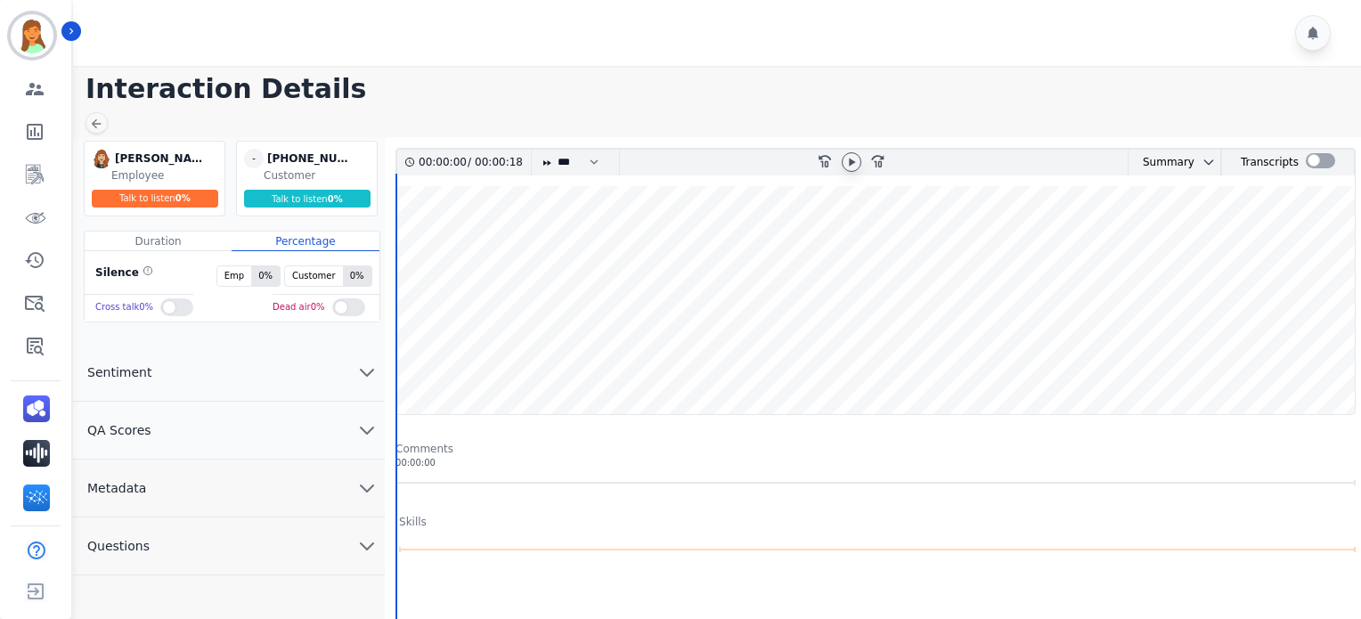
click at [845, 164] on icon at bounding box center [851, 162] width 14 height 14
click at [215, 500] on button "Metadata" at bounding box center [229, 488] width 312 height 58
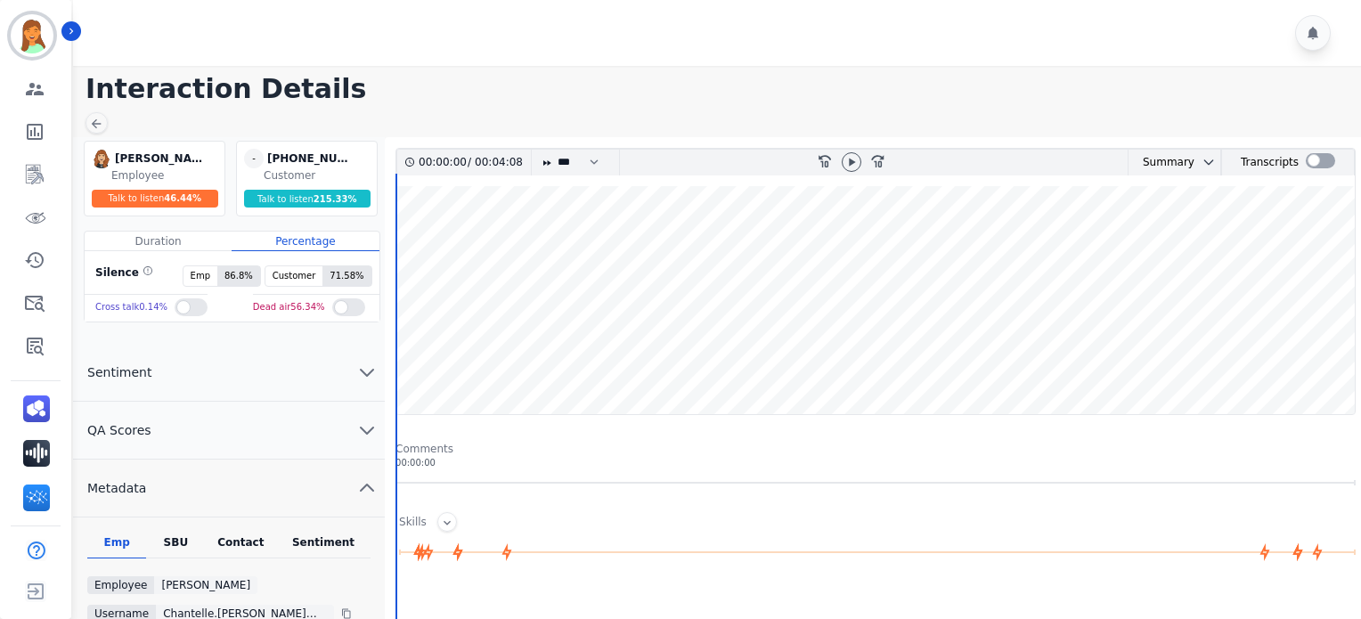
click at [235, 527] on div "Emp SBU Contact Sentiment Employee Chantelle Mapp Username chantelle.mapp@eccog…" at bounding box center [229, 630] width 312 height 227
click at [239, 535] on div "Contact" at bounding box center [241, 546] width 71 height 23
click at [850, 155] on icon at bounding box center [851, 162] width 14 height 14
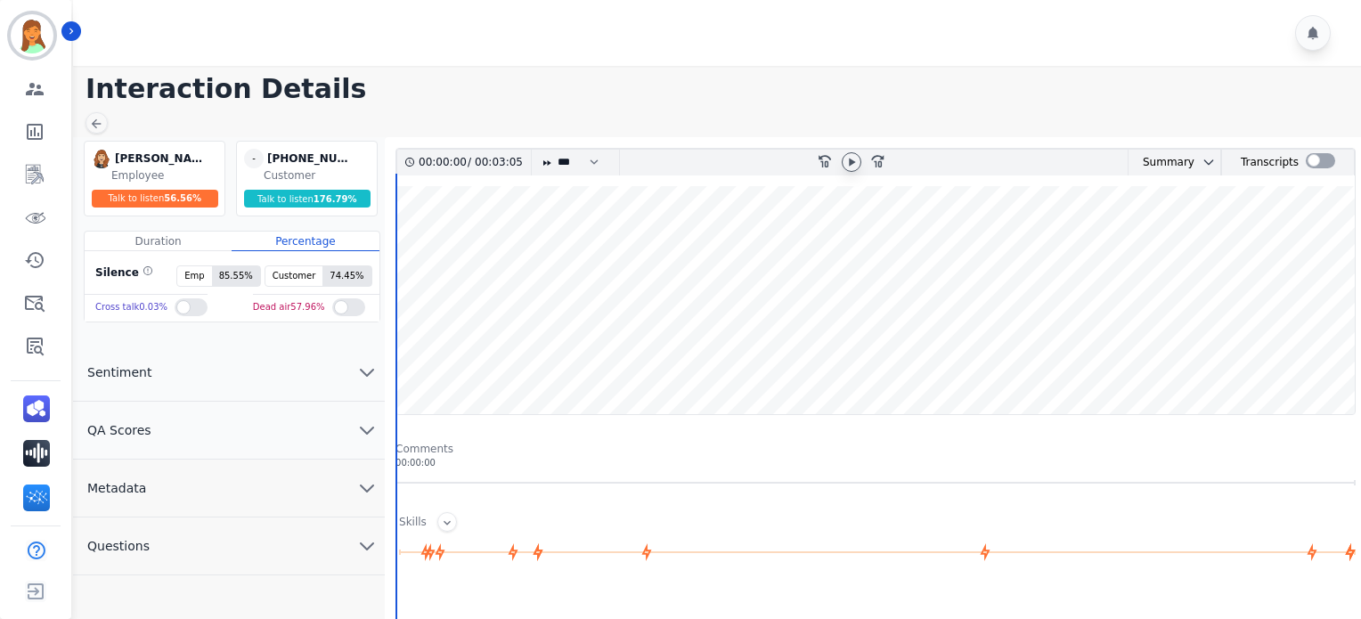
click at [857, 166] on icon at bounding box center [851, 162] width 14 height 14
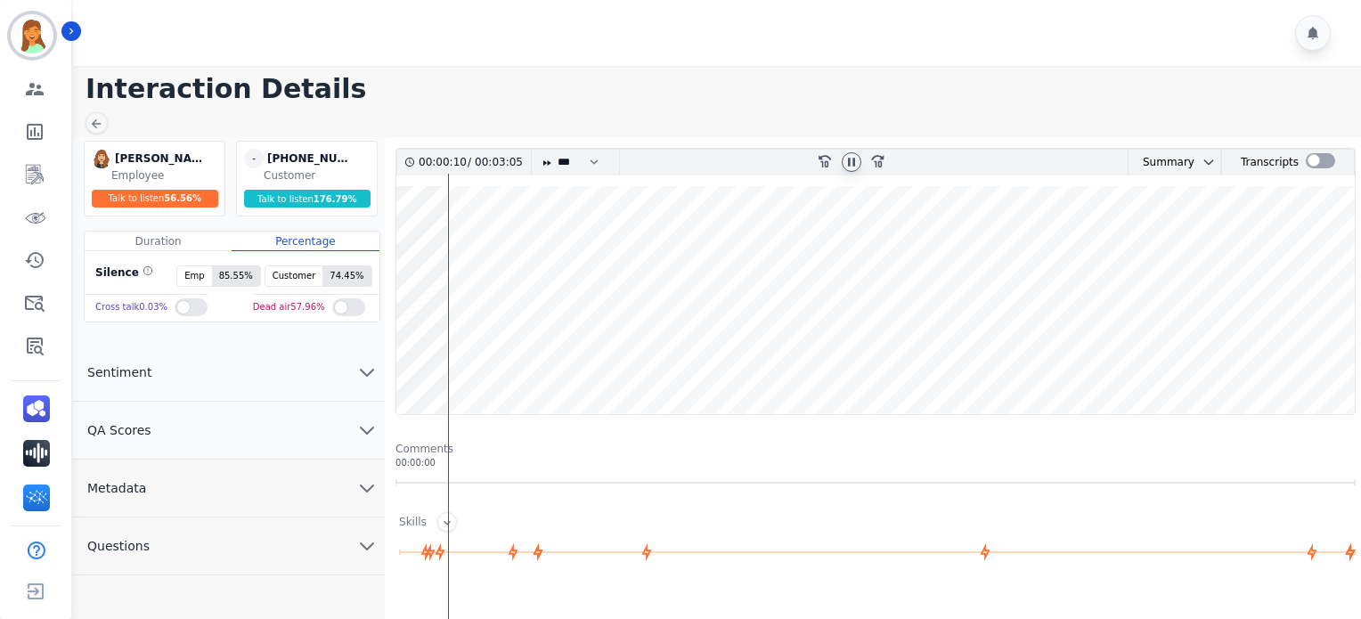
click at [260, 502] on button "Metadata" at bounding box center [229, 488] width 312 height 58
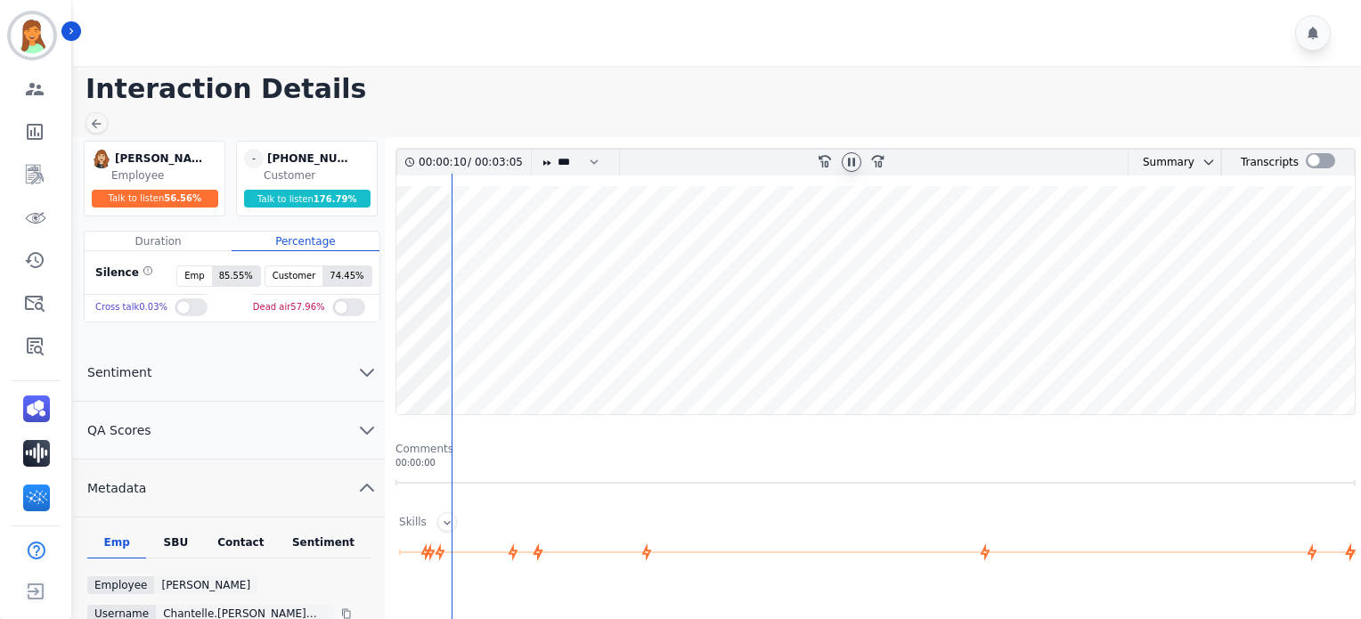
click at [256, 544] on div "Contact" at bounding box center [241, 546] width 71 height 23
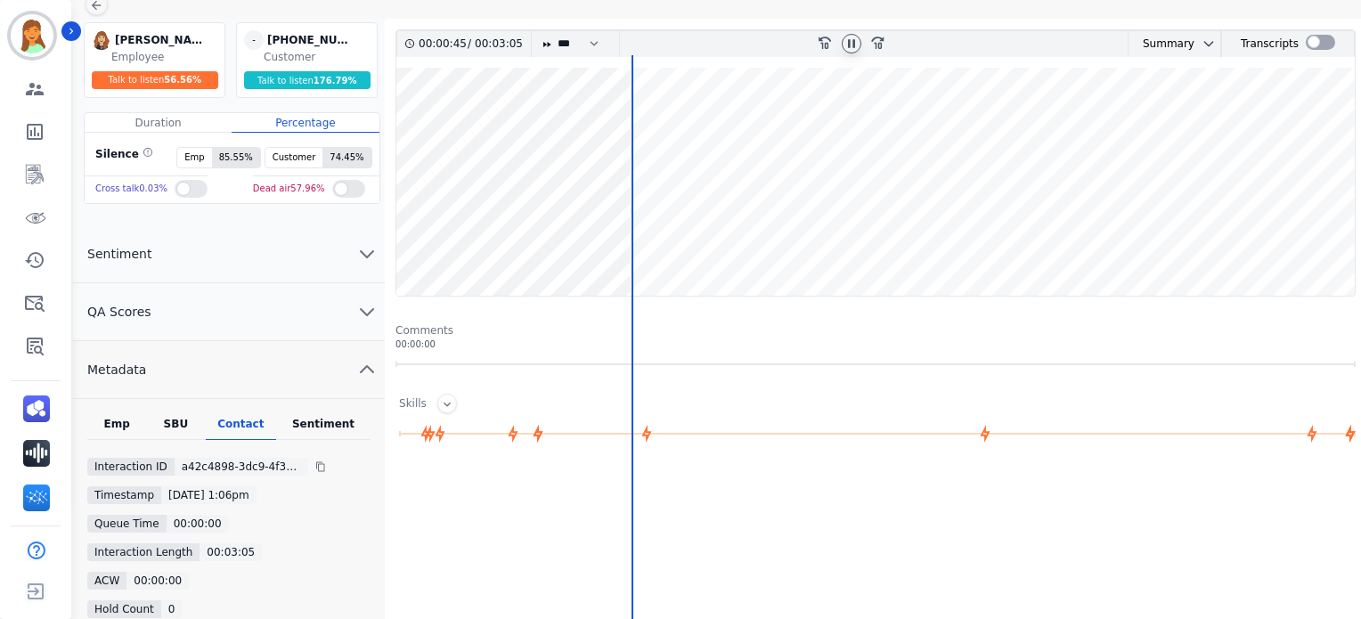
click at [855, 41] on icon at bounding box center [851, 44] width 14 height 14
click at [838, 40] on div at bounding box center [851, 44] width 27 height 26
click at [841, 40] on div at bounding box center [851, 44] width 27 height 26
click at [844, 45] on icon at bounding box center [851, 44] width 14 height 14
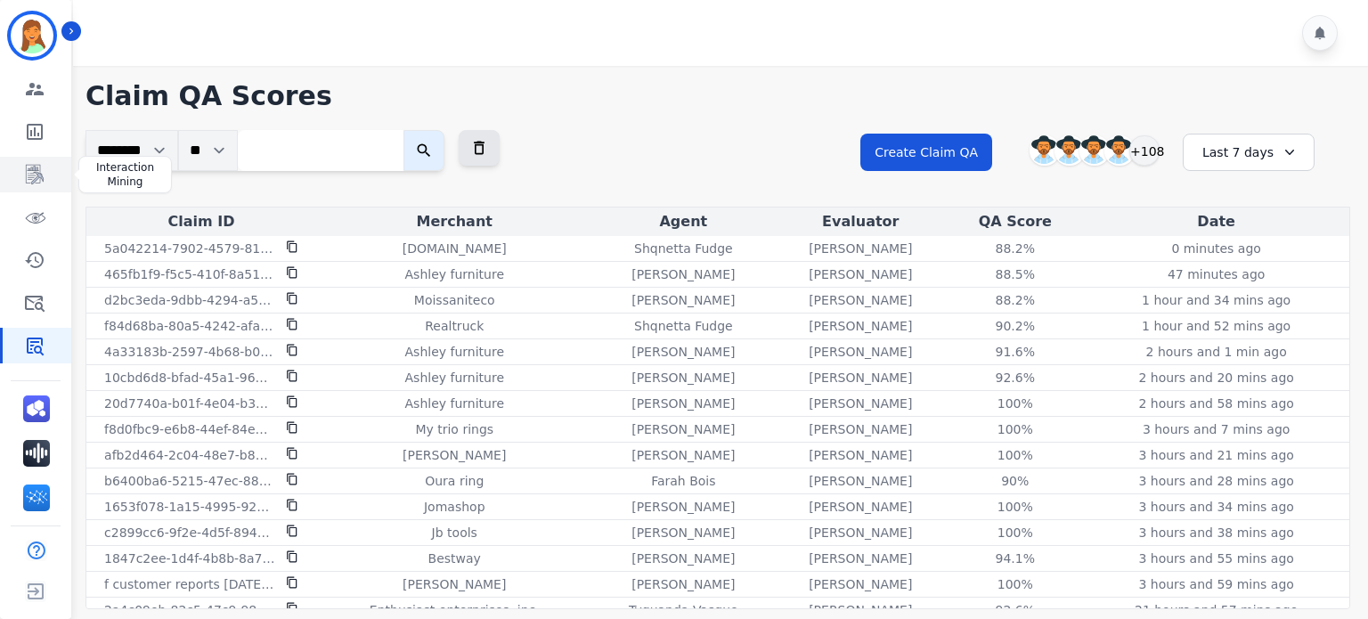
click at [37, 182] on icon "Sidebar" at bounding box center [34, 174] width 21 height 21
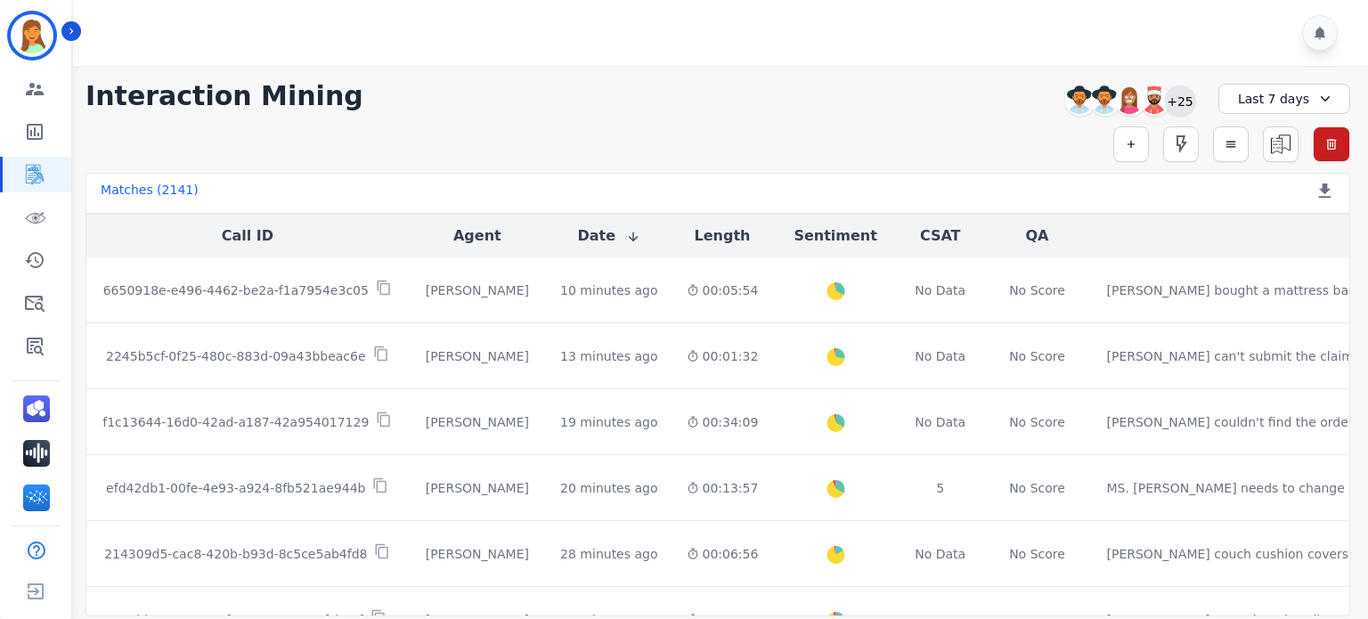
click at [1186, 112] on div "+25" at bounding box center [1180, 100] width 30 height 30
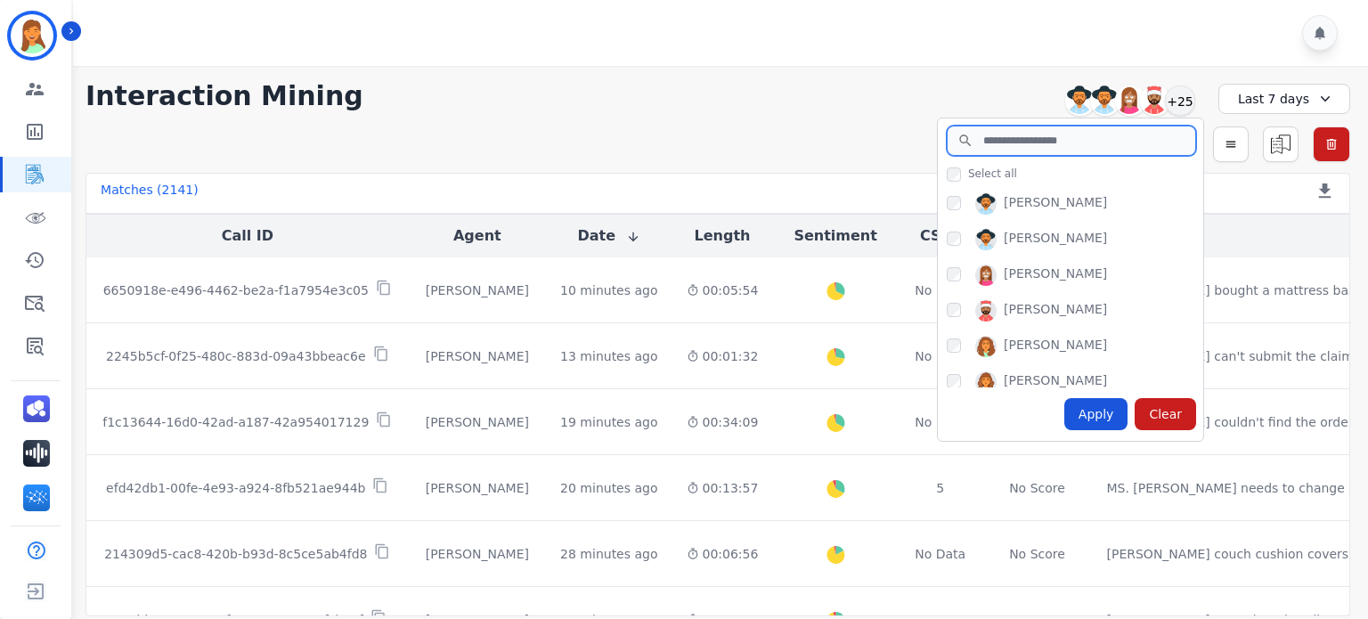
click at [1051, 143] on input "search" at bounding box center [1071, 141] width 249 height 30
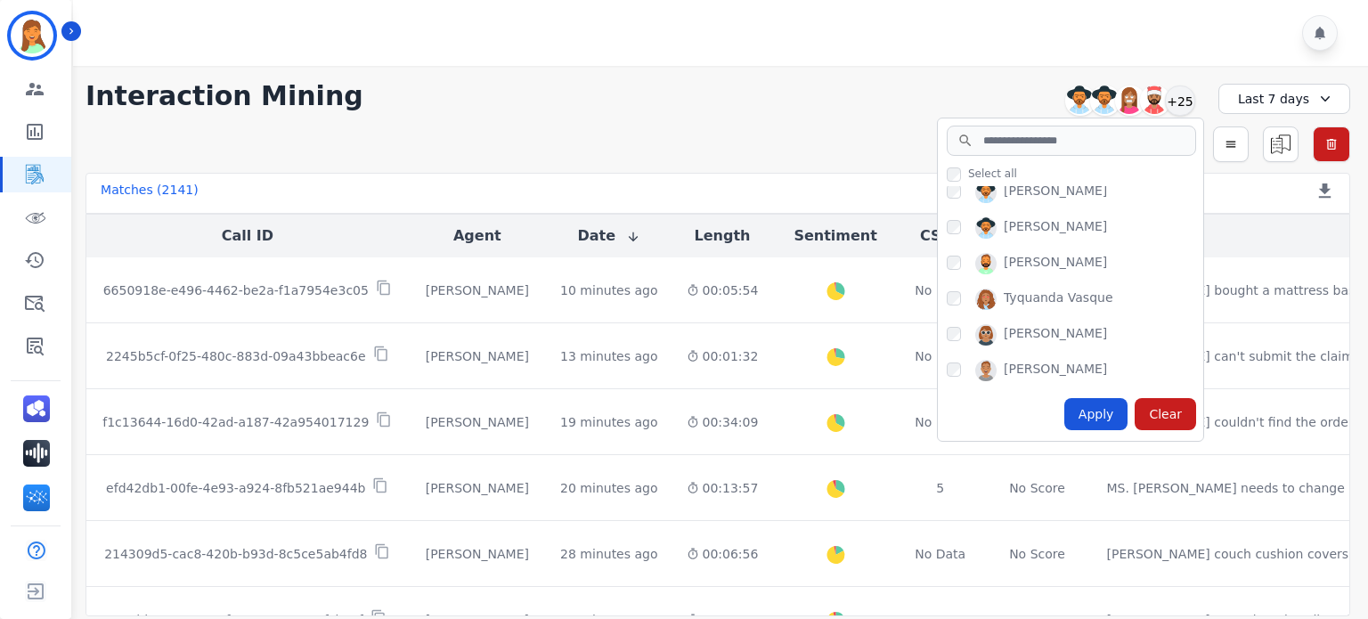
click at [870, 161] on div "Simple Search Metric Search Advanced Search Saved Rules Clear Filters" at bounding box center [717, 144] width 1264 height 36
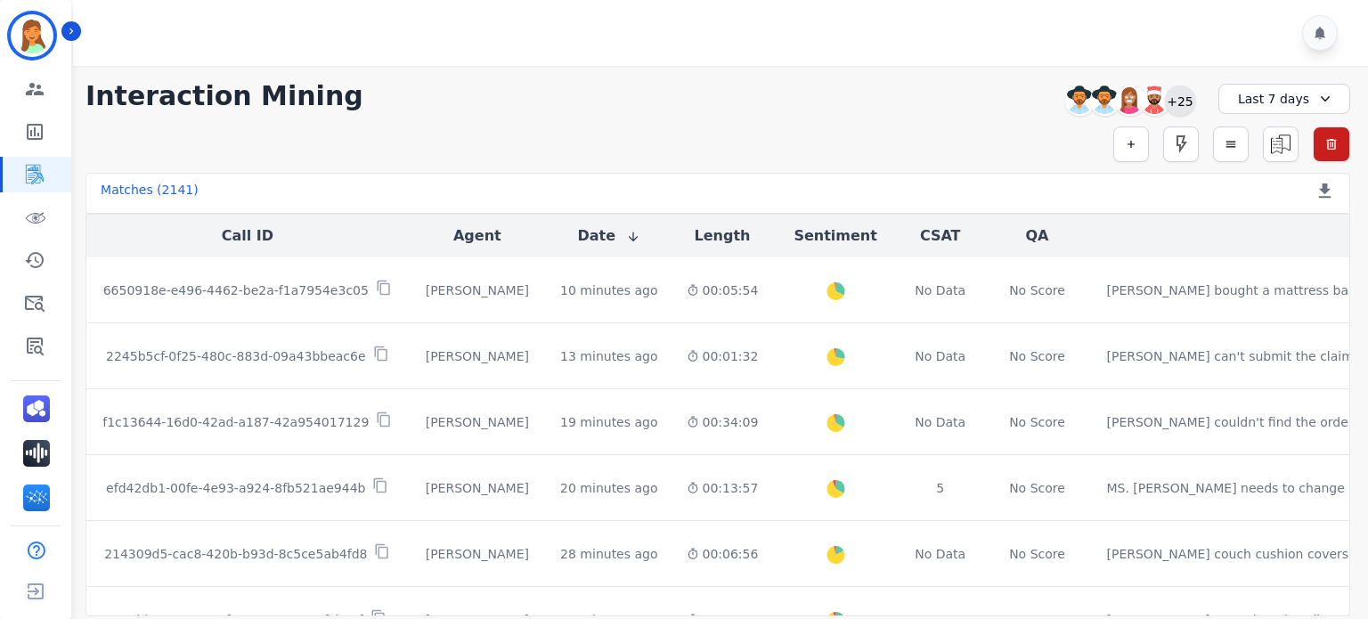
click at [1188, 105] on div "+25" at bounding box center [1180, 100] width 30 height 30
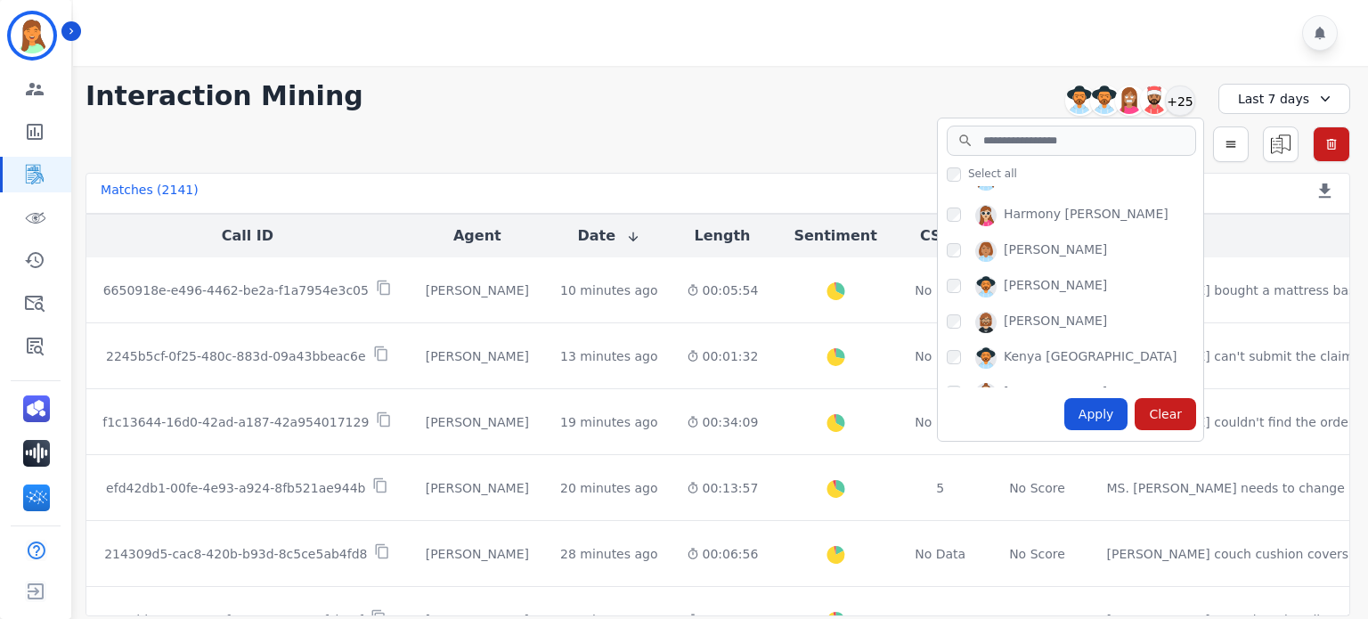
scroll to position [0, 0]
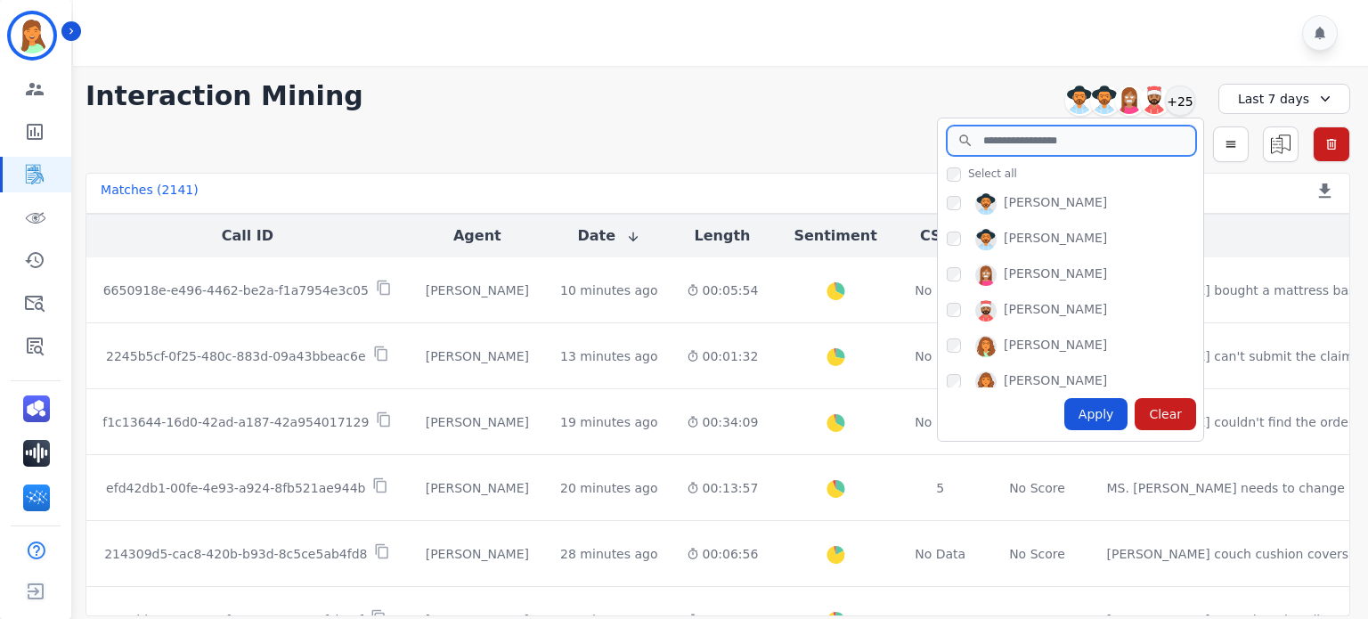
click at [1085, 135] on input "search" at bounding box center [1071, 141] width 249 height 30
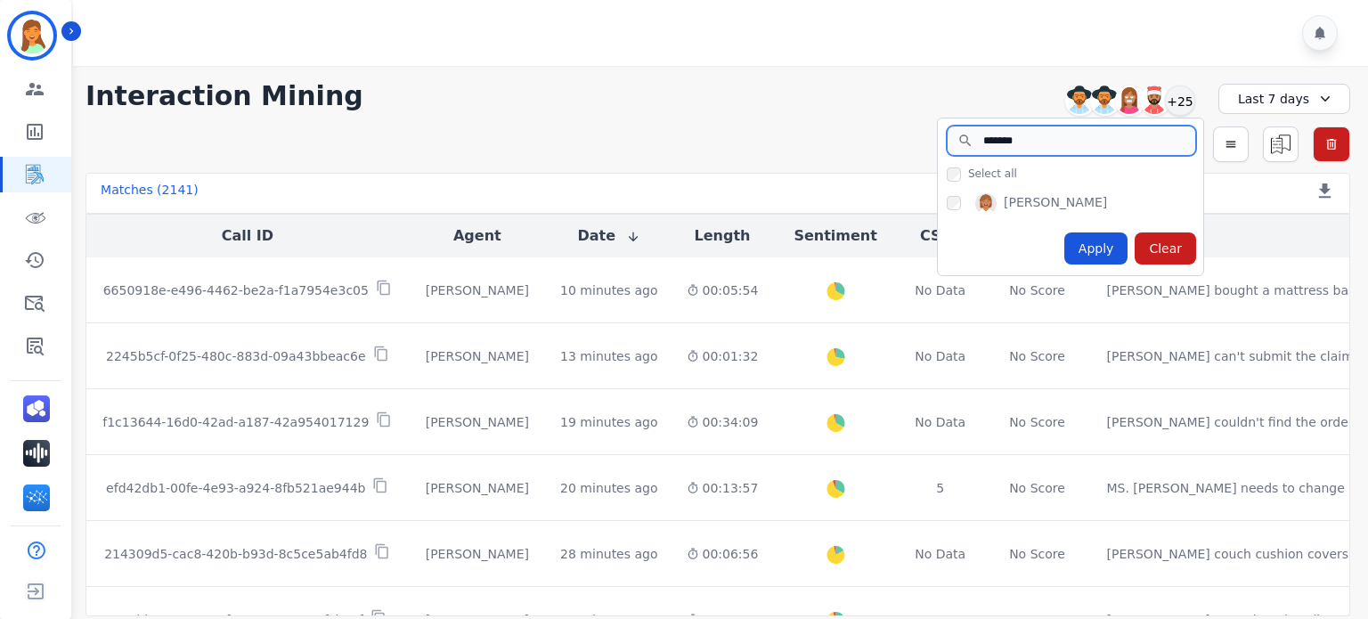
type input "*******"
drag, startPoint x: 1094, startPoint y: 250, endPoint x: 1166, endPoint y: 266, distance: 73.0
click at [1094, 249] on div "Apply" at bounding box center [1096, 248] width 64 height 32
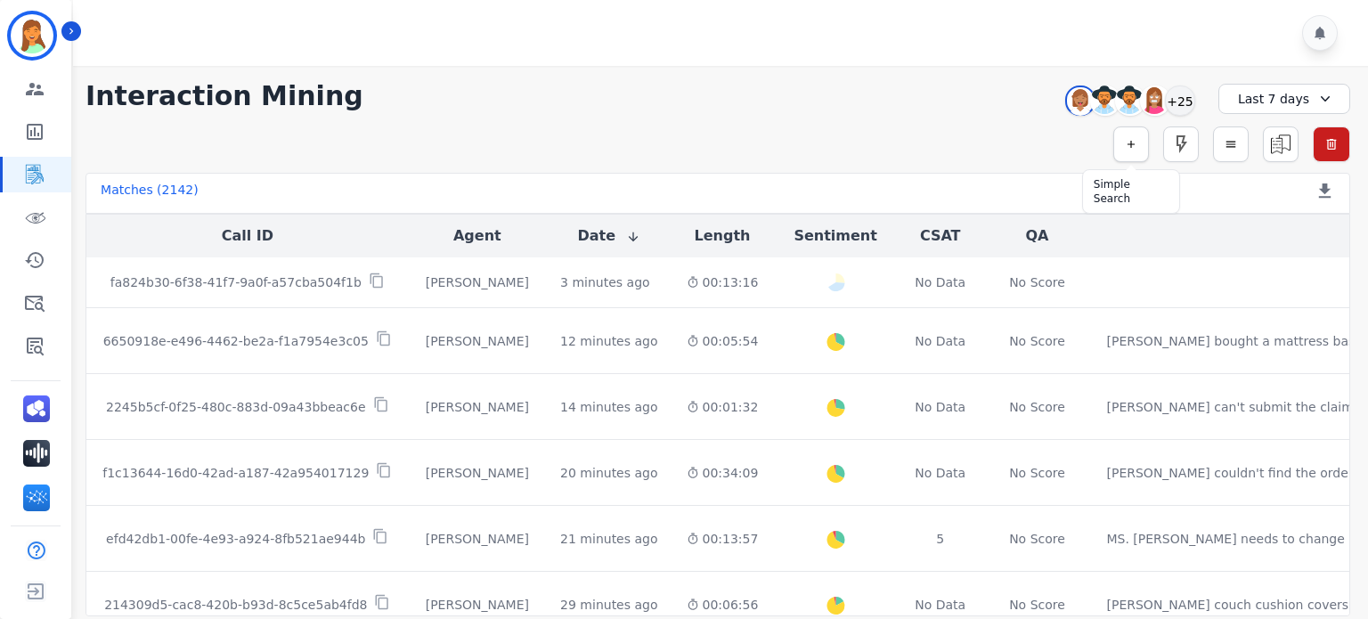
click at [1140, 143] on button "button" at bounding box center [1131, 144] width 36 height 36
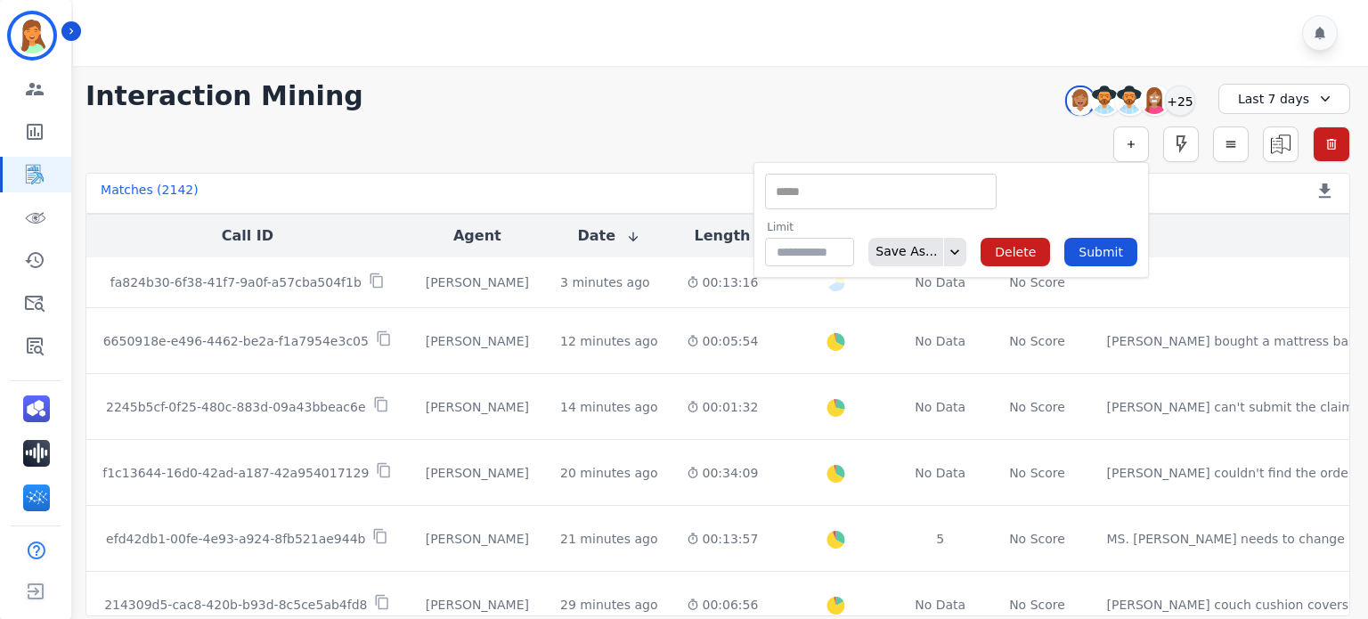
click at [955, 95] on div "**********" at bounding box center [717, 96] width 1264 height 32
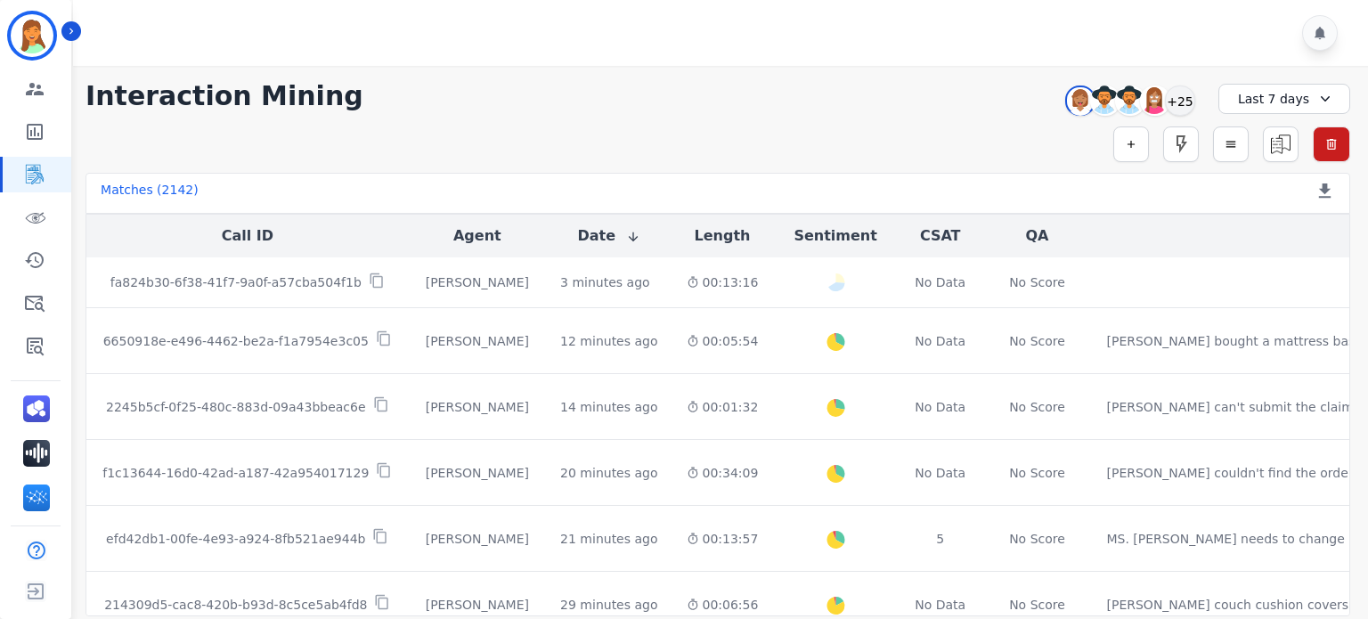
drag, startPoint x: 1181, startPoint y: 97, endPoint x: 1194, endPoint y: 114, distance: 21.6
click at [1182, 98] on div "+25" at bounding box center [1180, 100] width 30 height 30
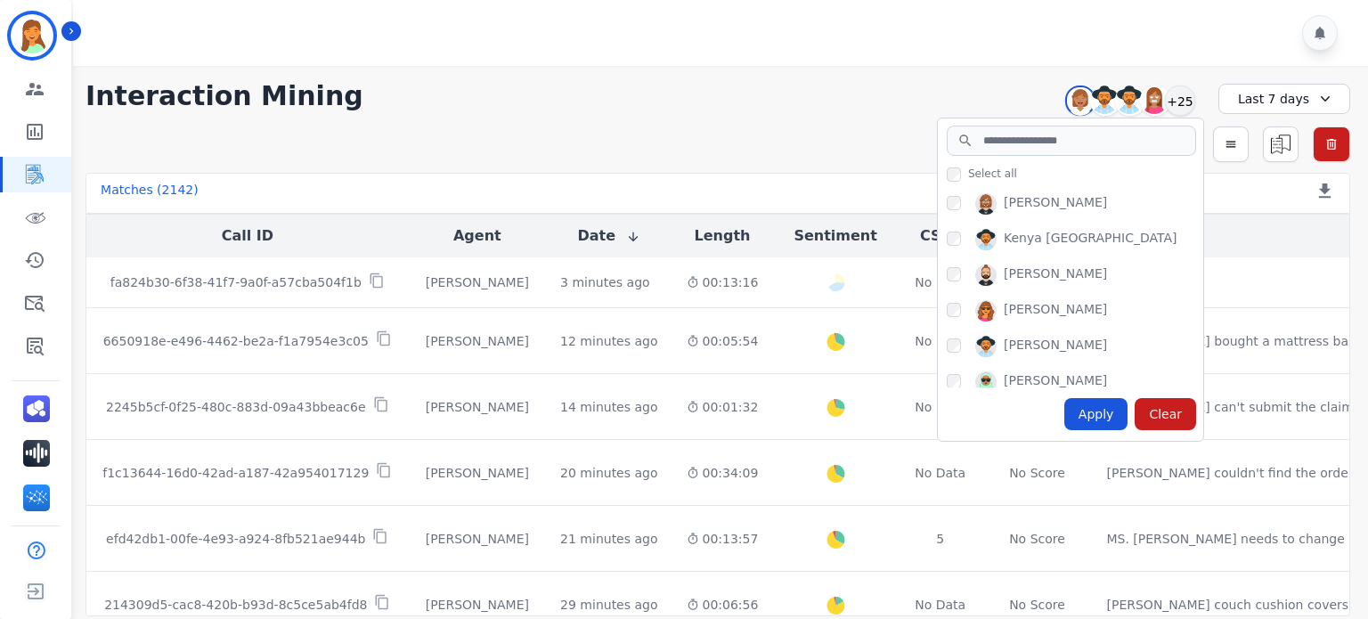
scroll to position [712, 0]
drag, startPoint x: 1090, startPoint y: 416, endPoint x: 1076, endPoint y: 387, distance: 31.9
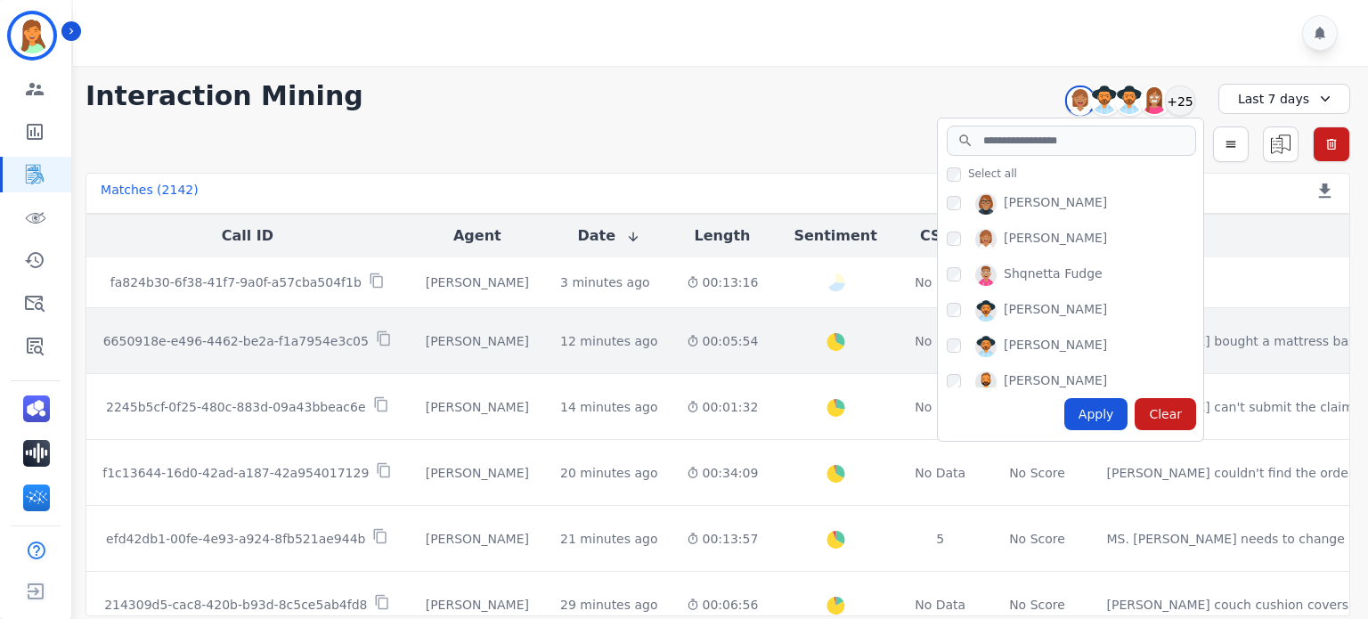
click at [1090, 416] on div "Apply" at bounding box center [1096, 414] width 64 height 32
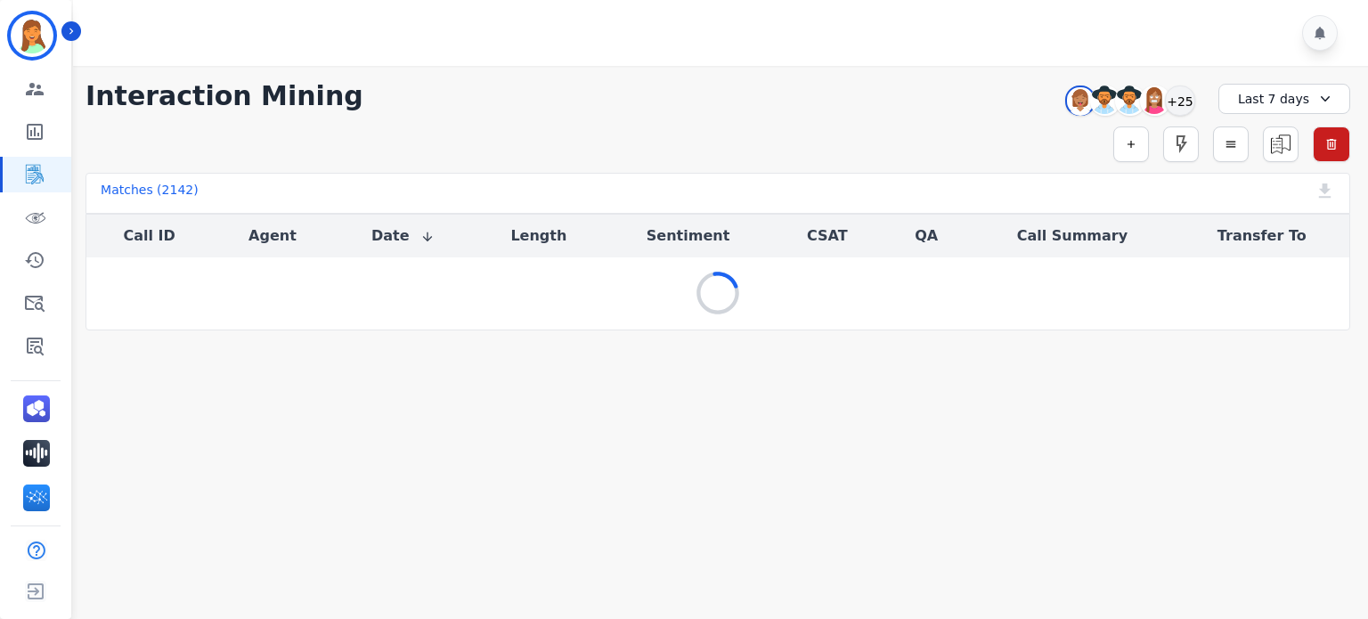
click at [853, 113] on div "**********" at bounding box center [718, 198] width 1300 height 264
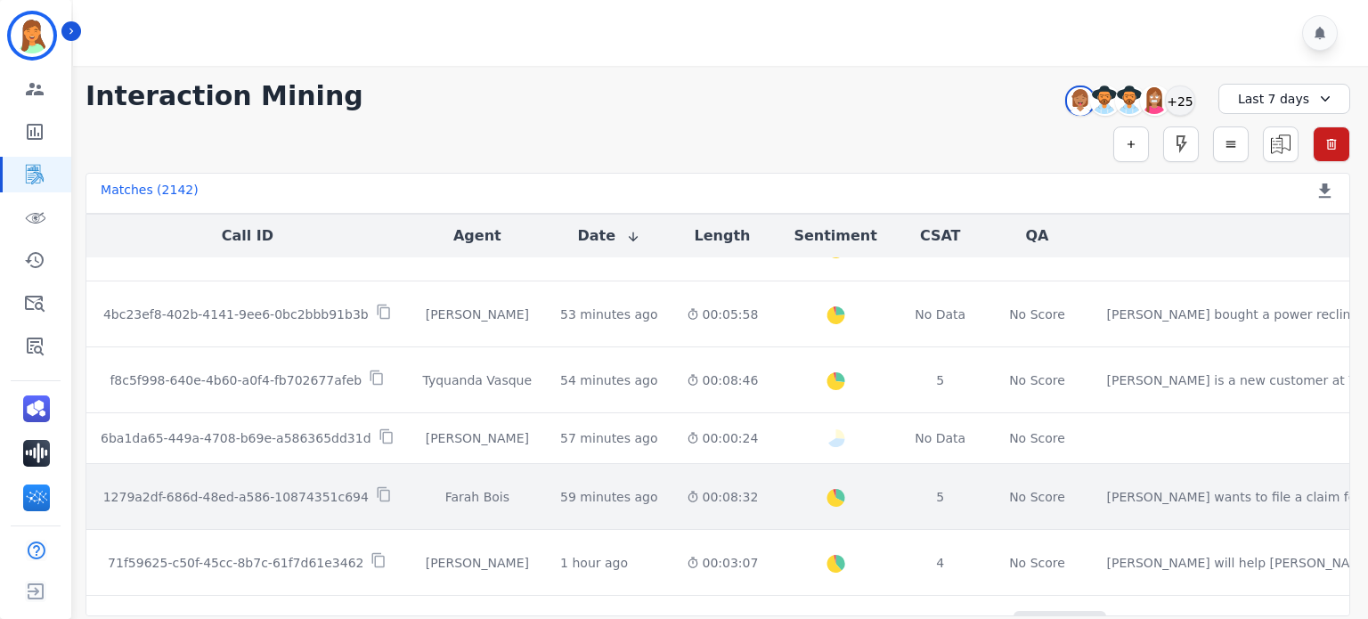
scroll to position [1028, 0]
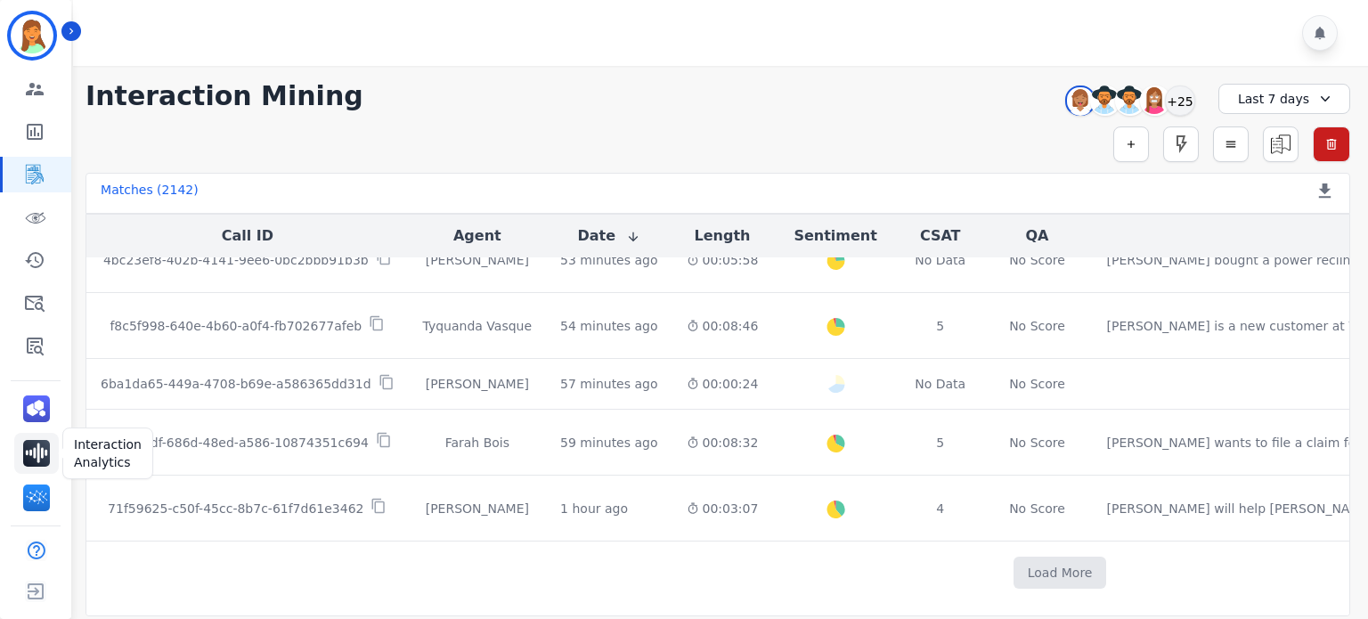
click at [44, 450] on img "Sidebar" at bounding box center [36, 453] width 27 height 27
